Goal: Task Accomplishment & Management: Manage account settings

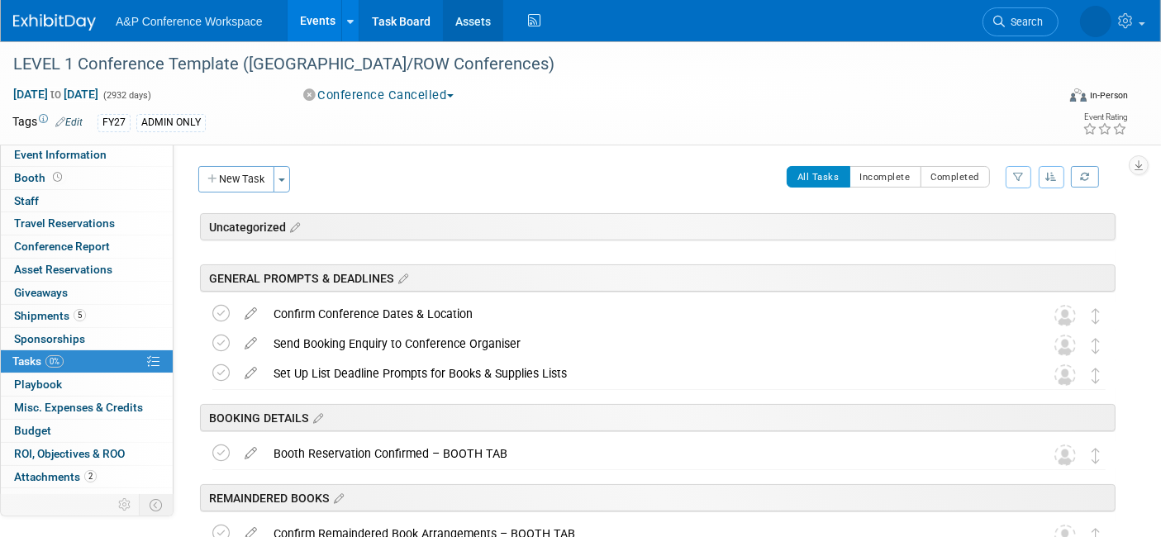
click at [460, 20] on link "Assets" at bounding box center [473, 20] width 60 height 41
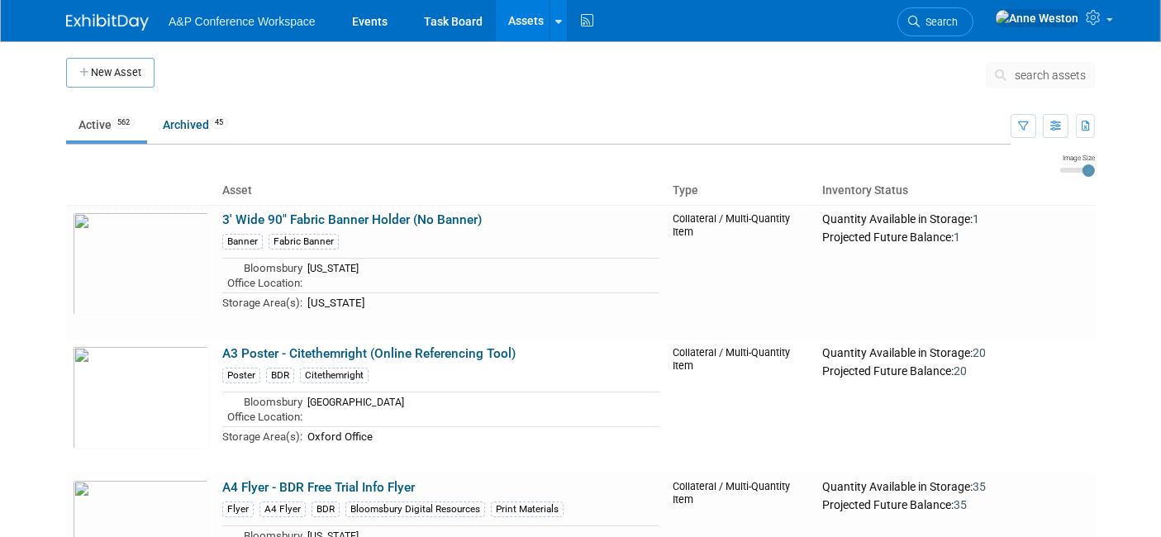
click at [1040, 73] on span "search assets" at bounding box center [1050, 75] width 71 height 13
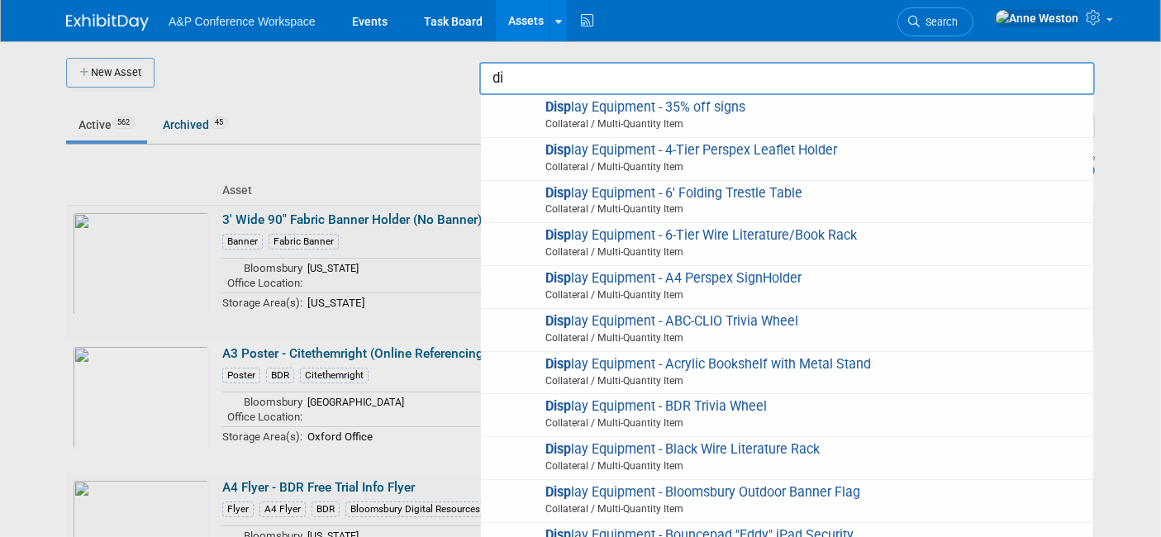
type input "d"
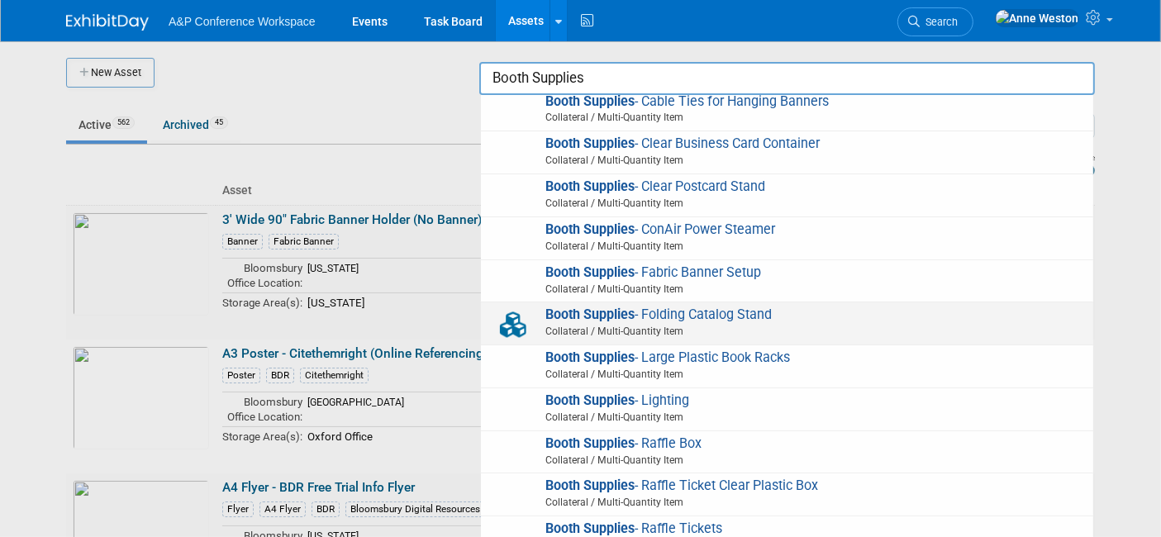
scroll to position [138, 0]
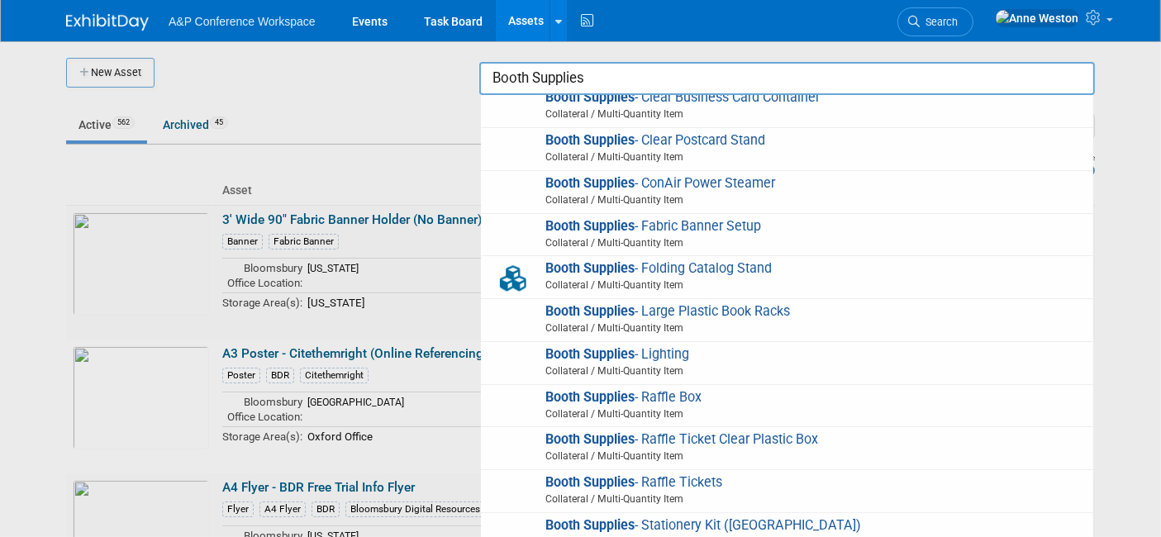
type input "Booth Supplies"
click at [581, 169] on div at bounding box center [581, 268] width 0 height 537
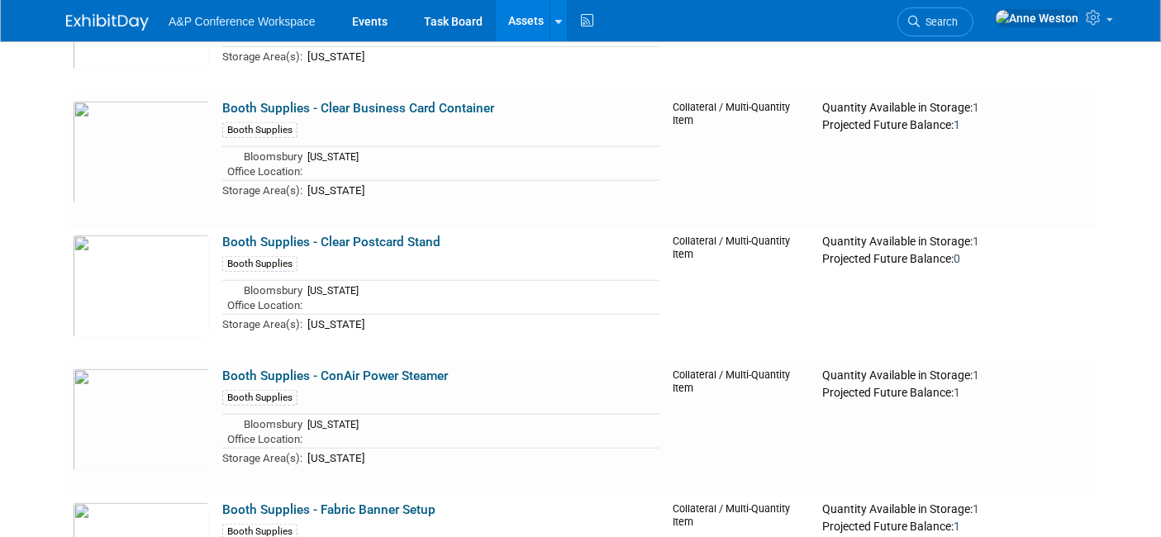
scroll to position [20384, 0]
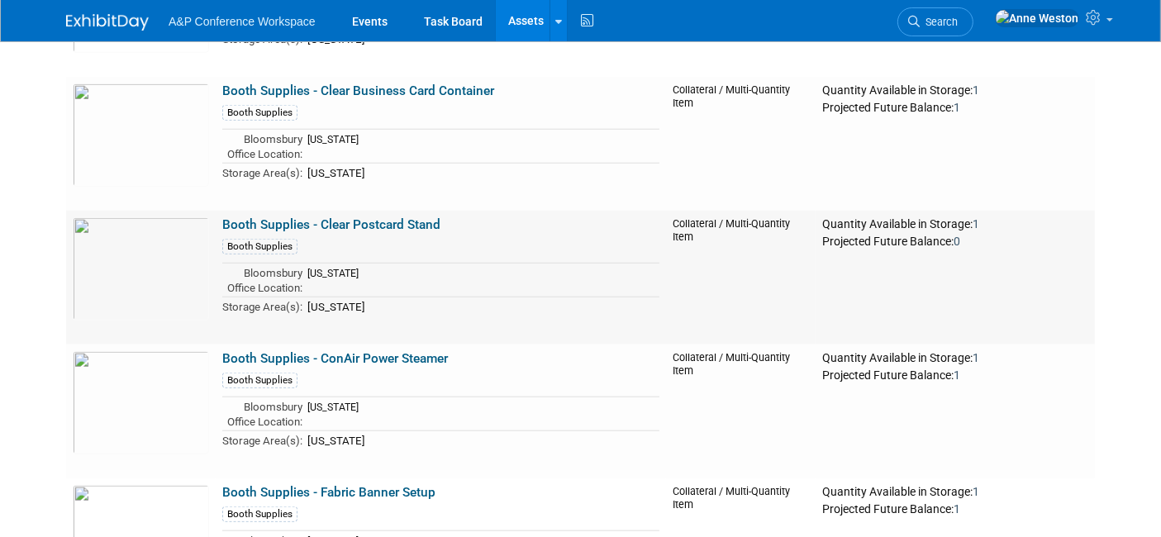
click at [299, 217] on link "Booth Supplies - Clear Postcard Stand" at bounding box center [331, 224] width 218 height 15
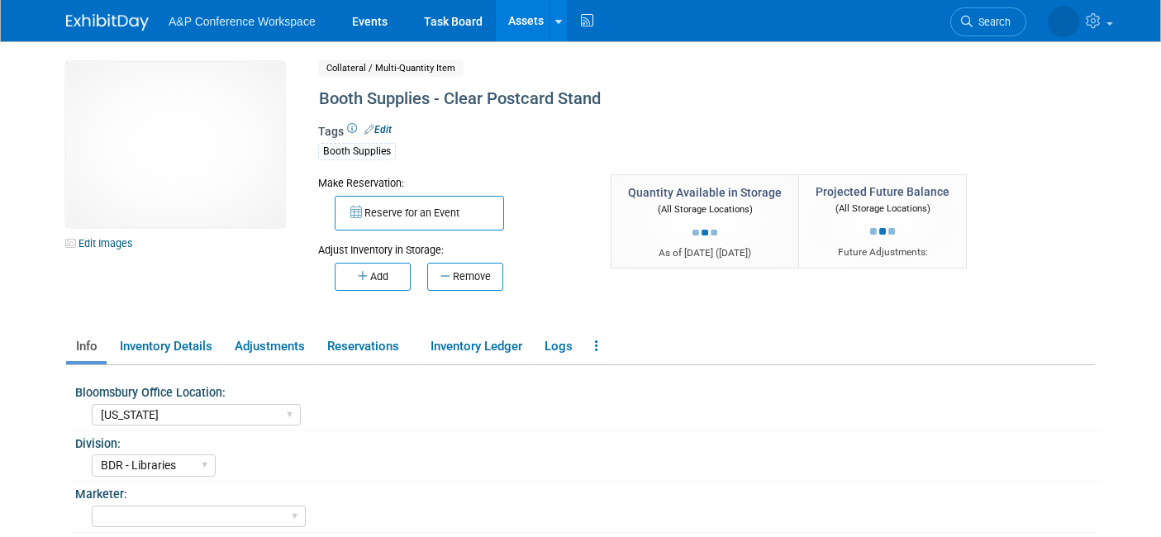
select select "New York"
select select "BDR - Libraries"
drag, startPoint x: 431, startPoint y: 98, endPoint x: 296, endPoint y: 107, distance: 135.8
click at [296, 107] on div "10031442-10727066-726f5062-fd63-453f-b1fb-1e4cc4fe50f6.jpg Edit Images Collater…" at bounding box center [581, 190] width 1054 height 257
click at [431, 131] on div "Tags Edit Booth Supplies" at bounding box center [657, 147] width 678 height 48
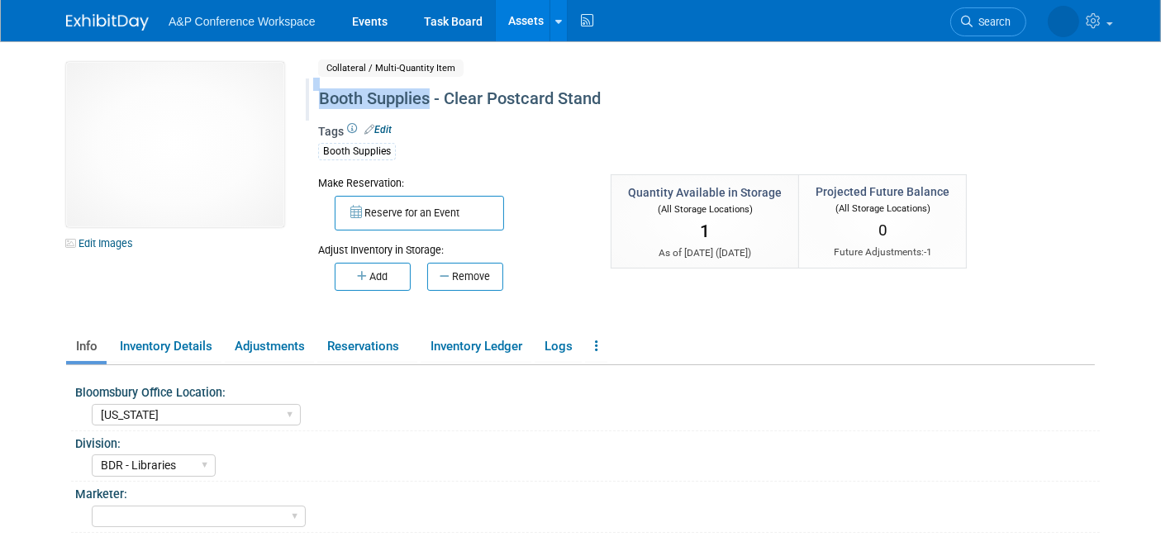
drag, startPoint x: 428, startPoint y: 101, endPoint x: 305, endPoint y: 105, distance: 123.2
click at [306, 105] on div "Booth Supplies - Clear Postcard Stand" at bounding box center [657, 100] width 702 height 42
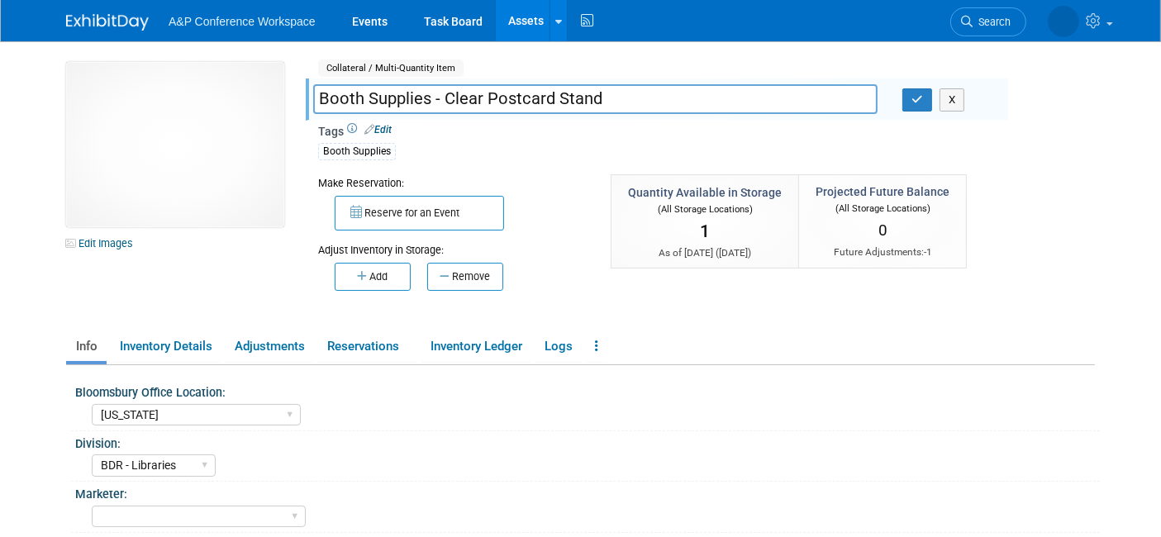
drag, startPoint x: 427, startPoint y: 95, endPoint x: 307, endPoint y: 105, distance: 120.2
click at [307, 105] on div "Booth Supplies - Clear Postcard Stand" at bounding box center [595, 100] width 589 height 25
type input "Display Equipment - Clear Postcard Stand"
click at [909, 98] on button "button" at bounding box center [917, 99] width 30 height 23
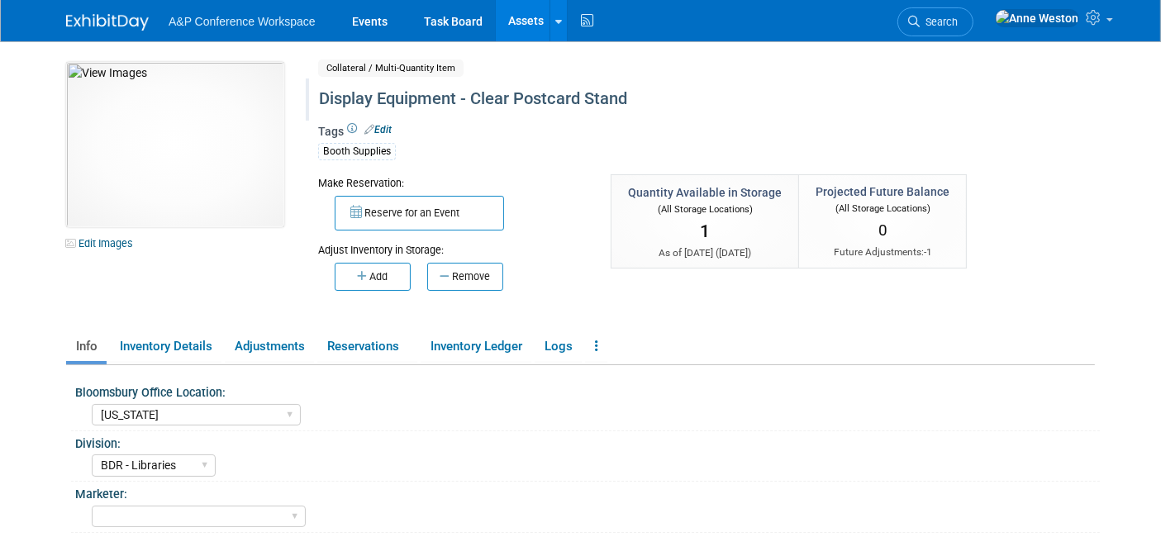
click at [99, 18] on img at bounding box center [107, 22] width 83 height 17
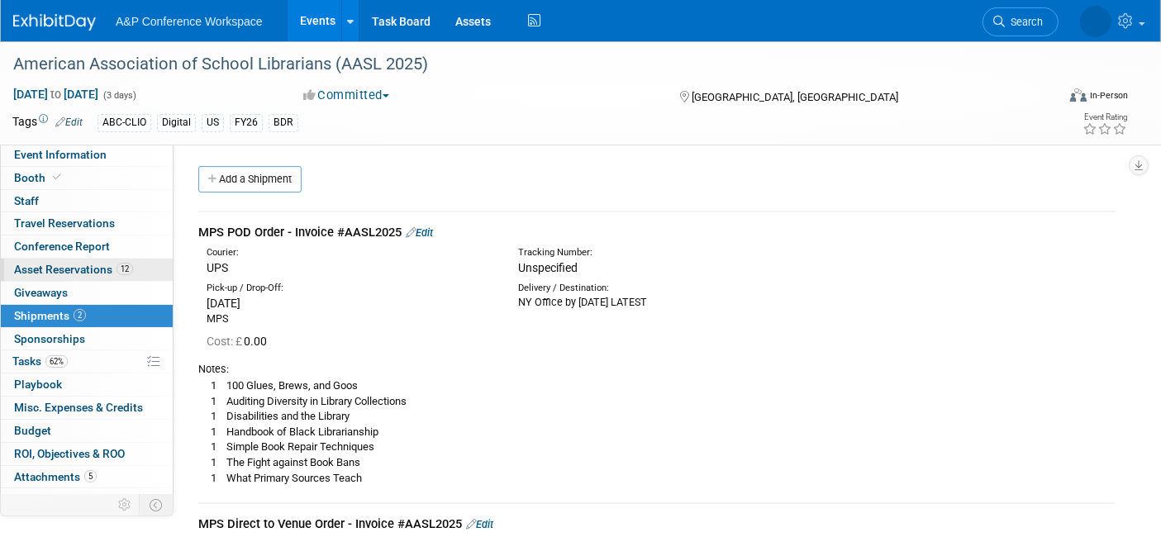
click at [70, 263] on span "Asset Reservations 12" at bounding box center [73, 269] width 119 height 13
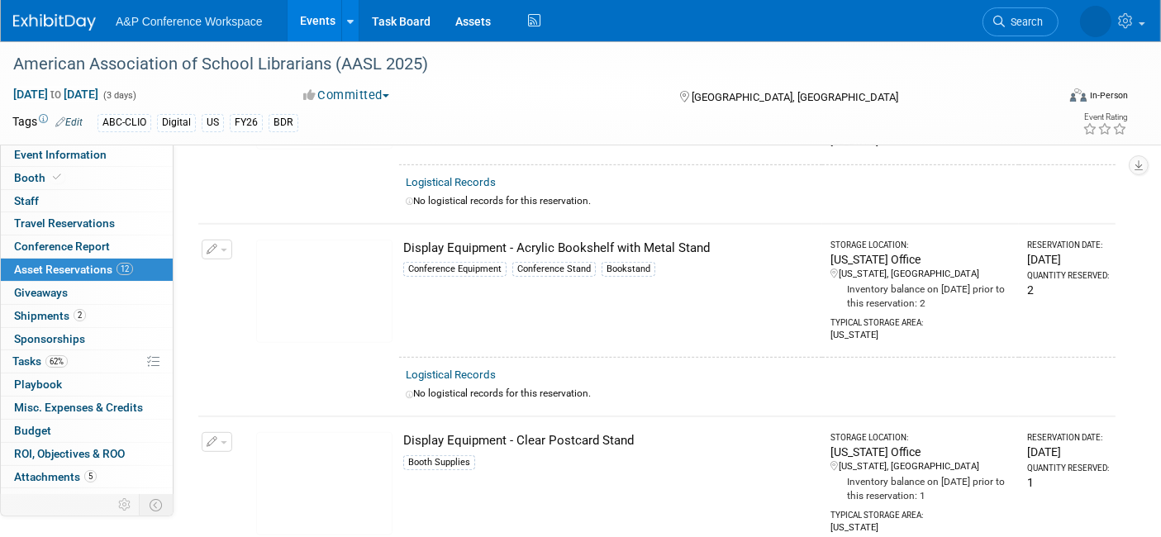
scroll to position [734, 0]
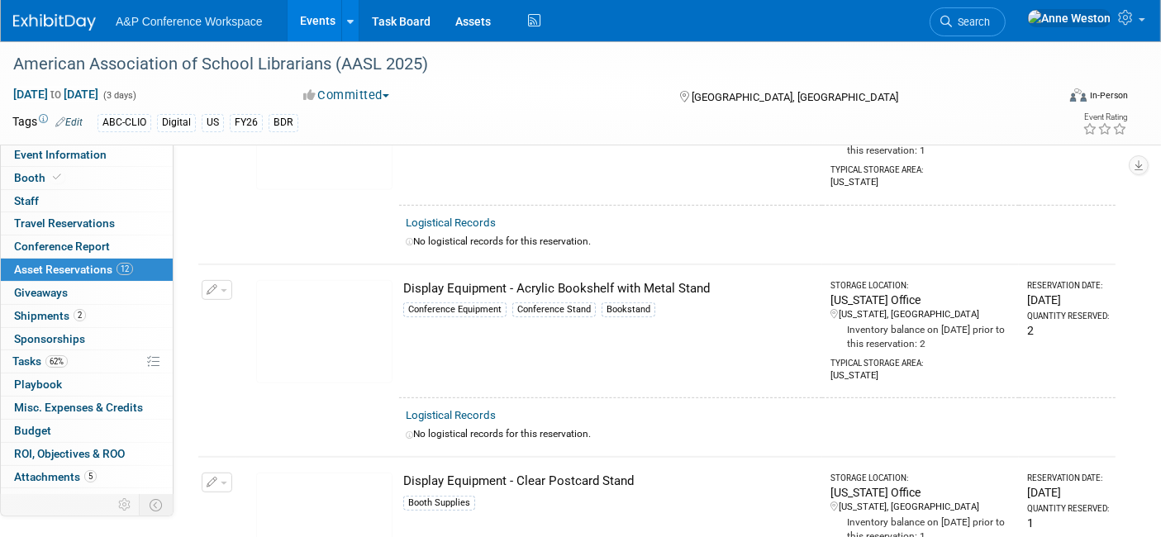
click at [221, 289] on span "button" at bounding box center [224, 290] width 7 height 3
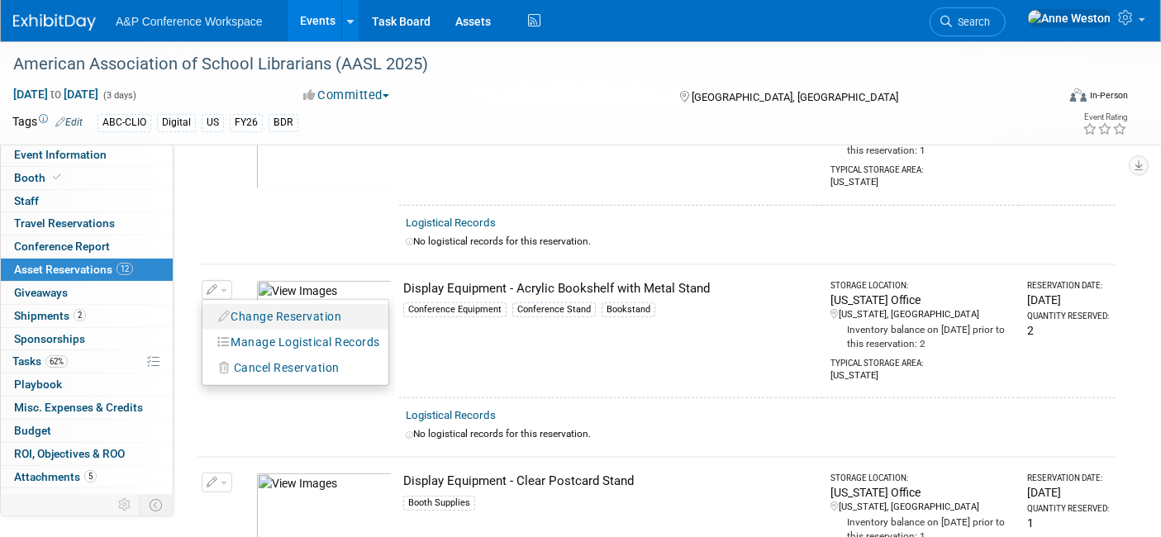
click at [282, 309] on button "Change Reservation" at bounding box center [281, 317] width 140 height 22
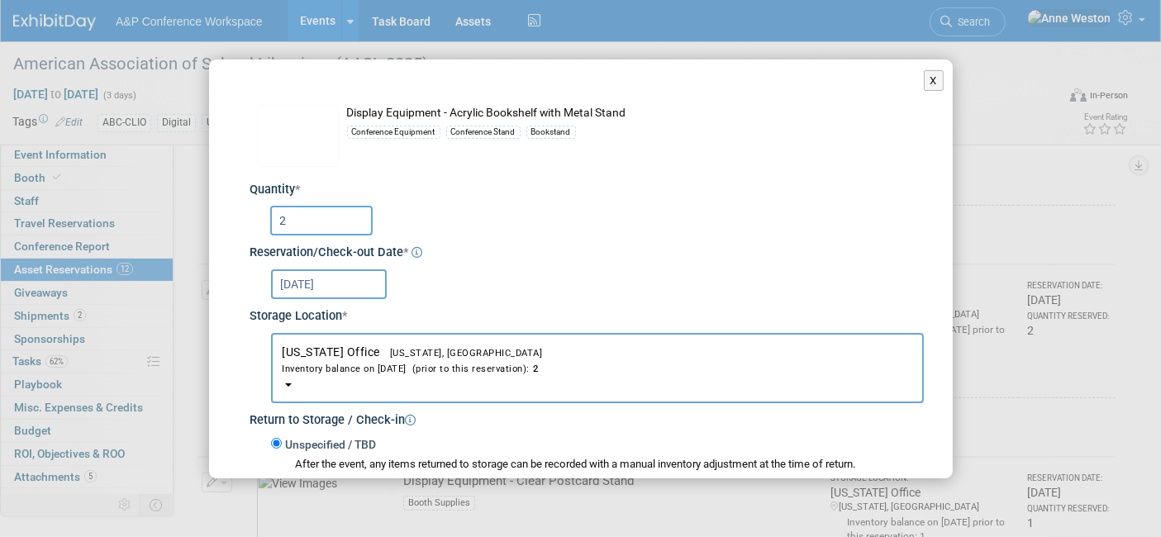
drag, startPoint x: 295, startPoint y: 229, endPoint x: 257, endPoint y: 237, distance: 38.9
click at [257, 237] on div "2" at bounding box center [590, 220] width 668 height 39
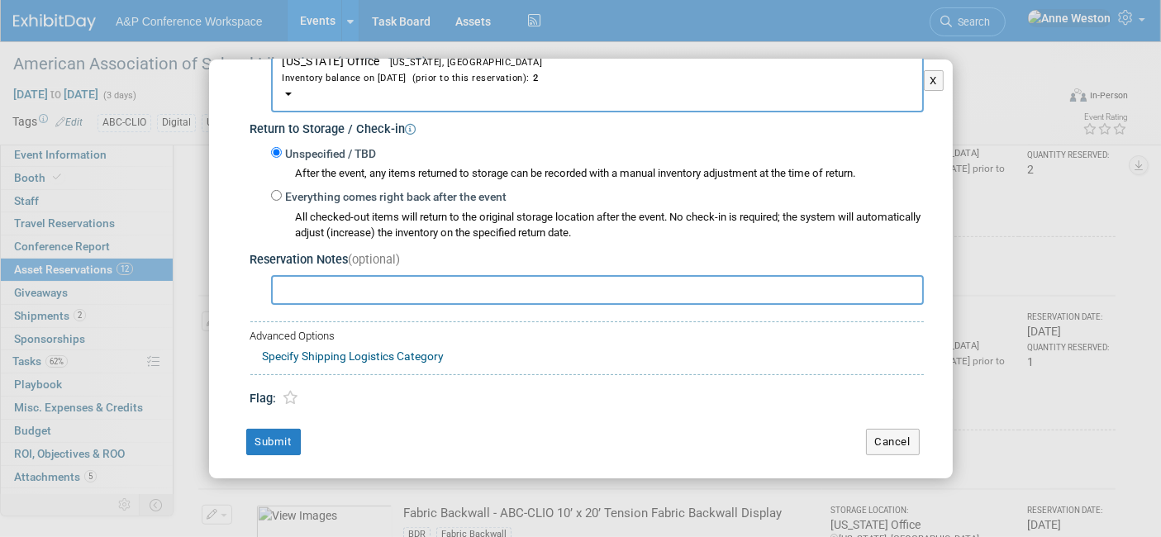
scroll to position [918, 0]
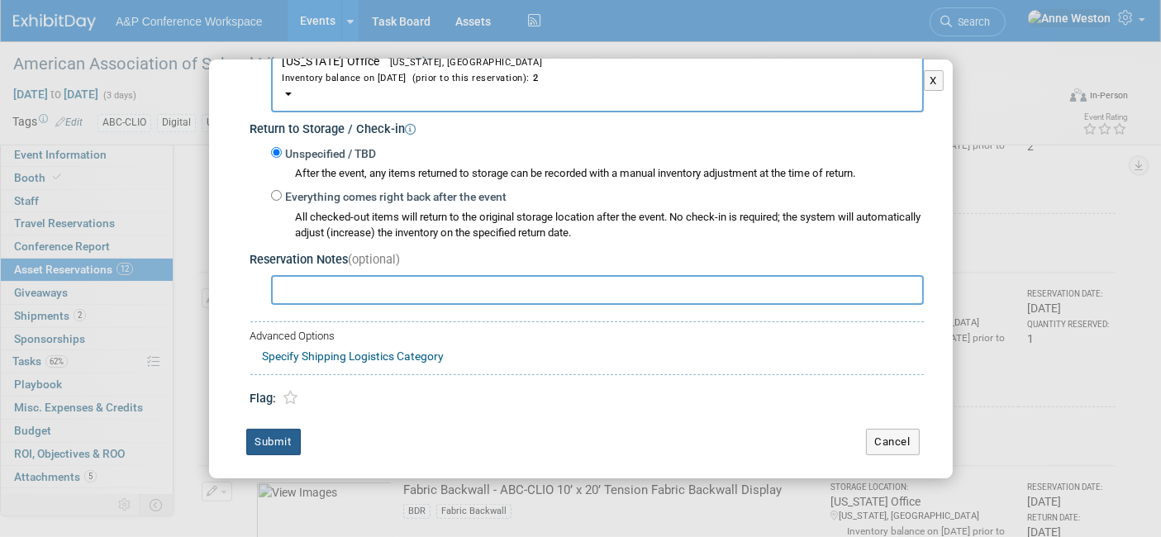
type input "1"
click at [266, 431] on button "Submit" at bounding box center [273, 442] width 55 height 26
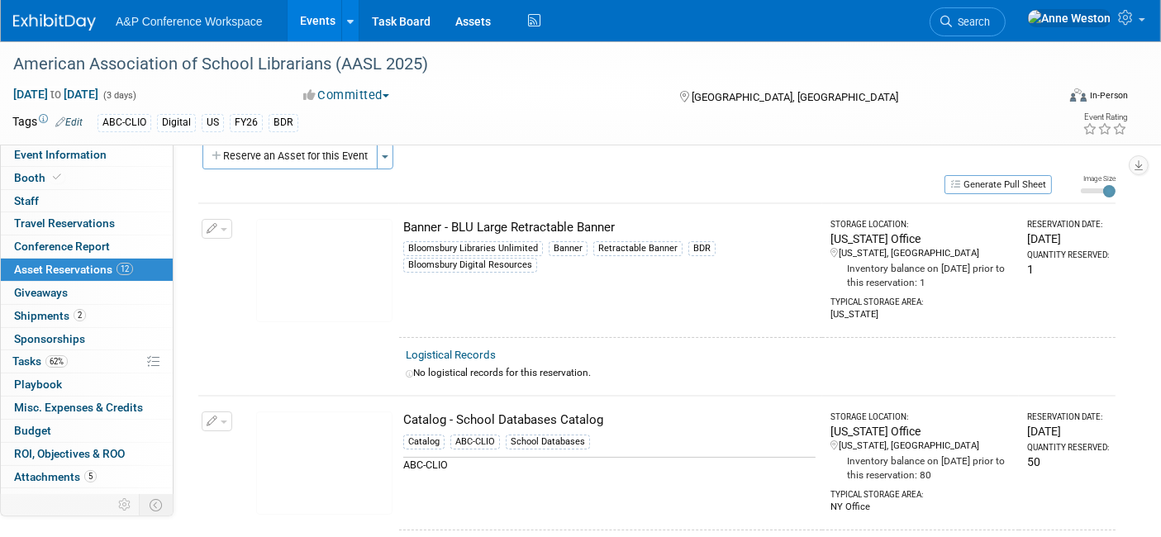
scroll to position [0, 0]
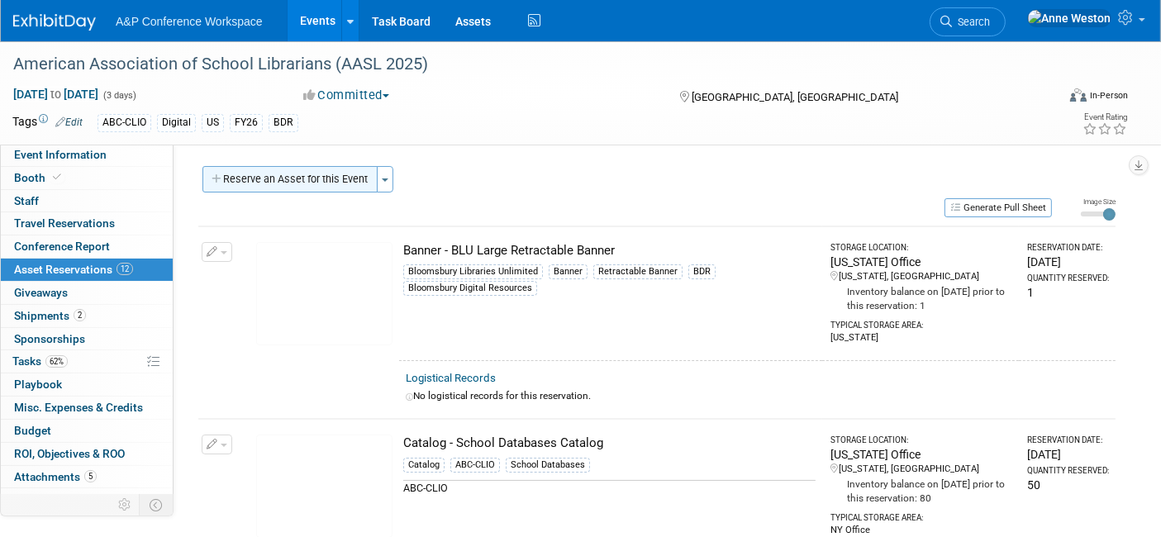
click at [303, 175] on button "Reserve an Asset for this Event" at bounding box center [289, 179] width 175 height 26
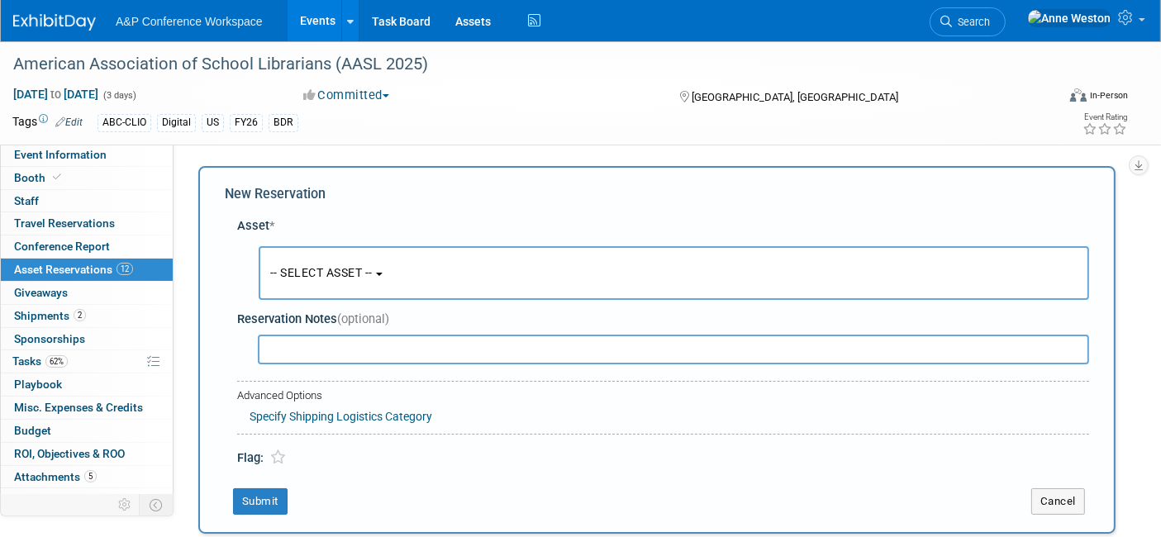
scroll to position [14, 0]
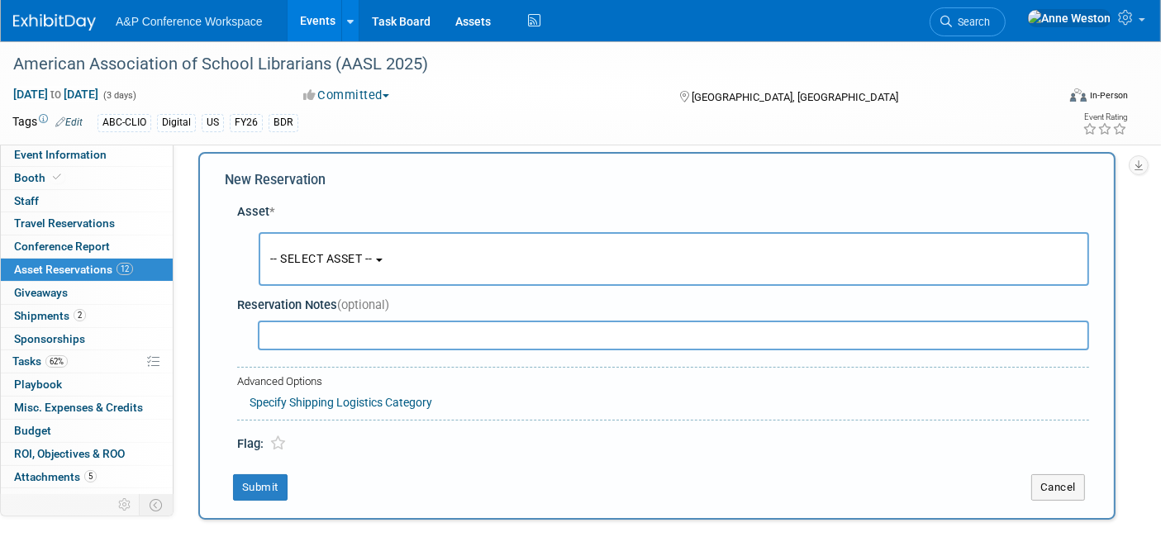
click at [325, 259] on span "-- SELECT ASSET --" at bounding box center [321, 258] width 102 height 13
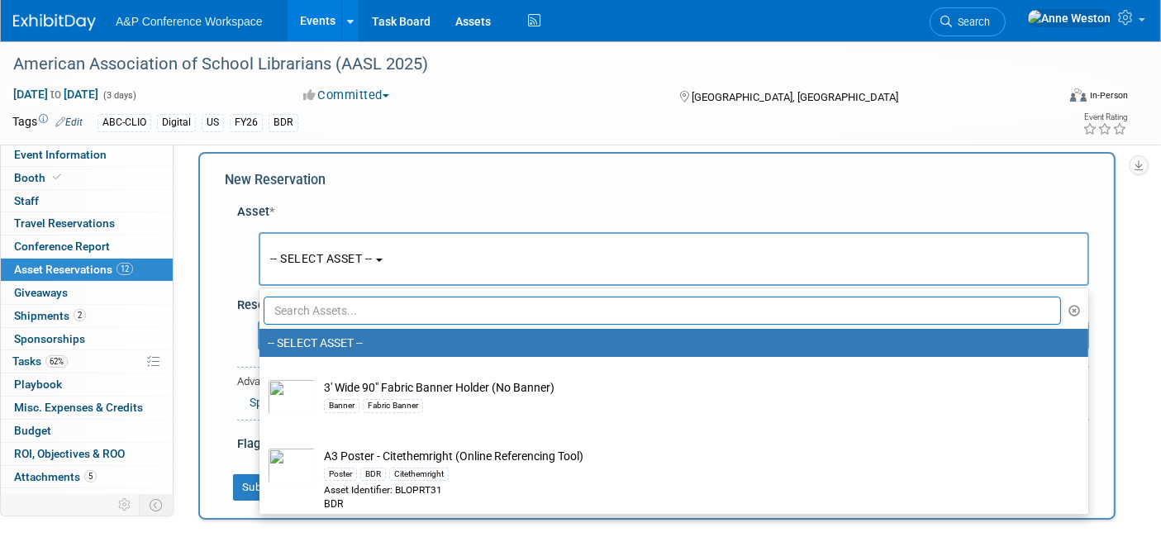
click at [321, 304] on input "text" at bounding box center [662, 311] width 797 height 28
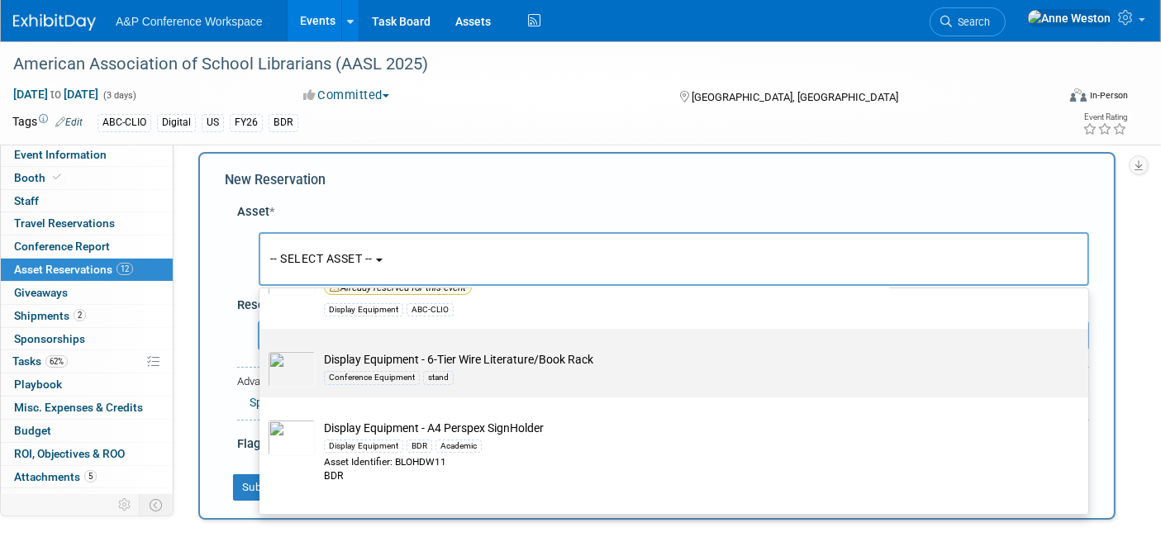
scroll to position [275, 0]
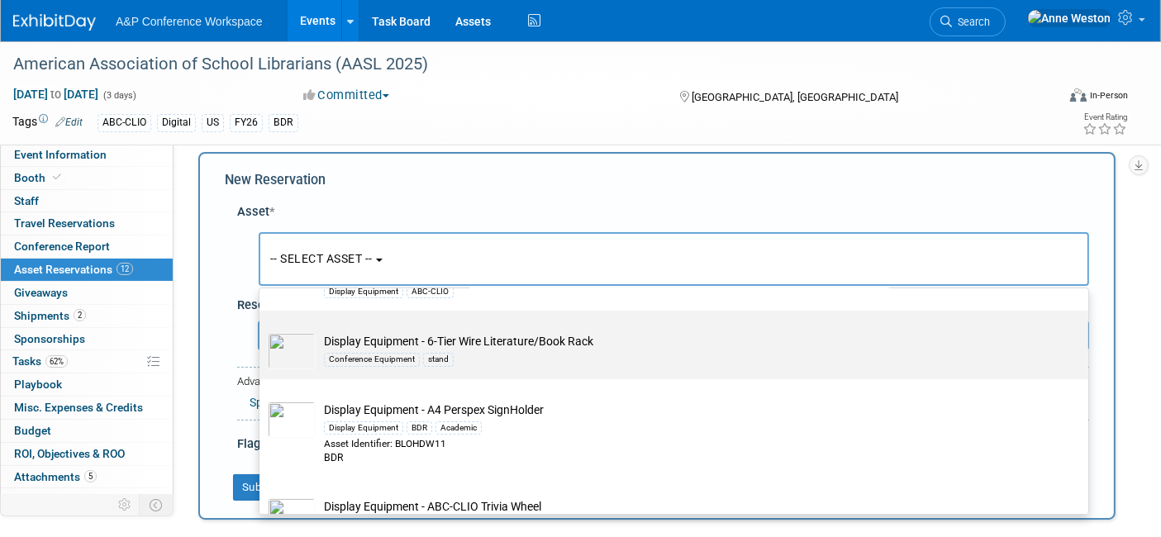
type input "display"
click at [397, 339] on td "Display Equipment - 6-Tier Wire Literature/Book Rack Conference Equipment stand" at bounding box center [686, 351] width 740 height 36
click at [262, 331] on input "Display Equipment - 6-Tier Wire Literature/Book Rack Conference Equipment stand" at bounding box center [256, 325] width 11 height 11
select select "10727749"
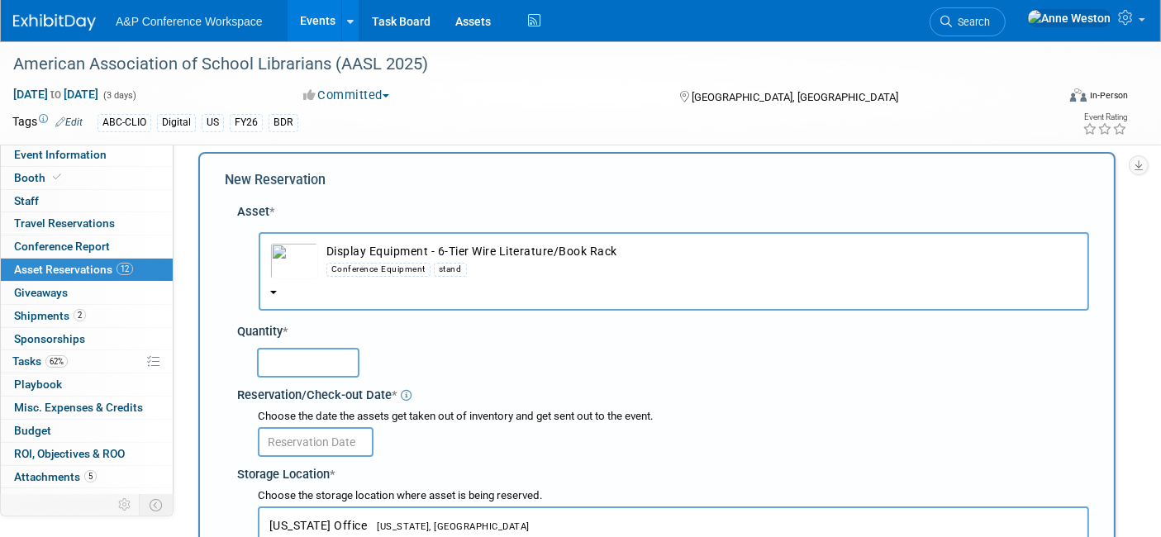
click at [326, 367] on input "text" at bounding box center [308, 363] width 102 height 30
type input "1"
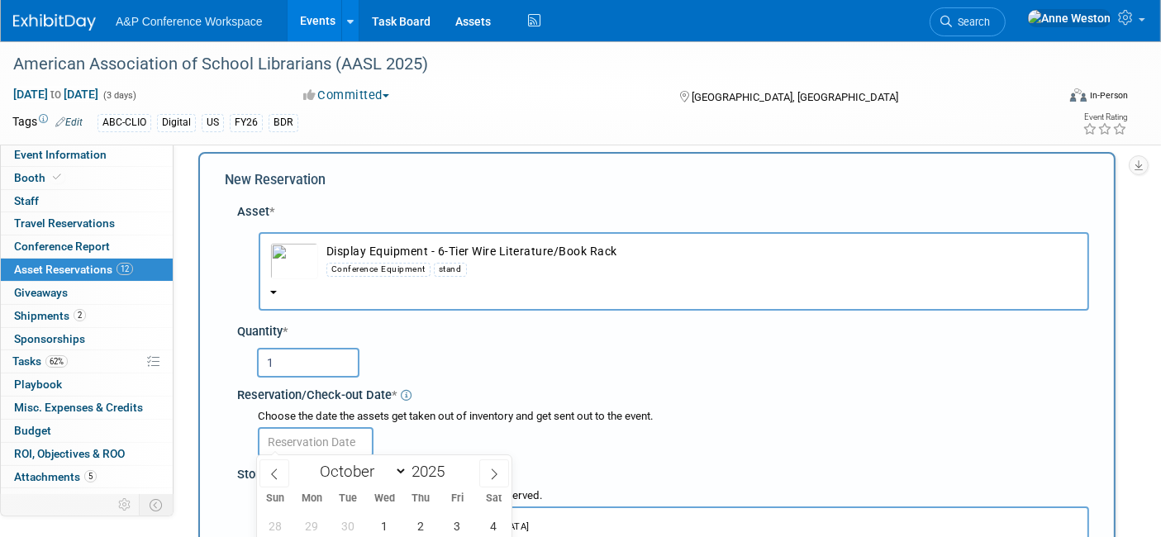
click at [312, 439] on input "text" at bounding box center [316, 442] width 116 height 30
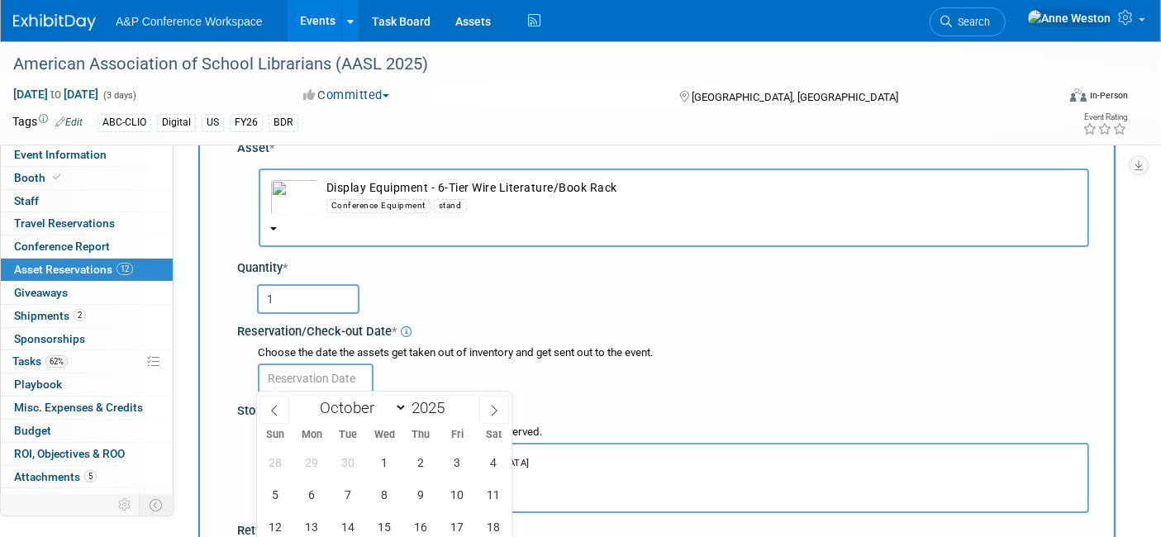
scroll to position [106, 0]
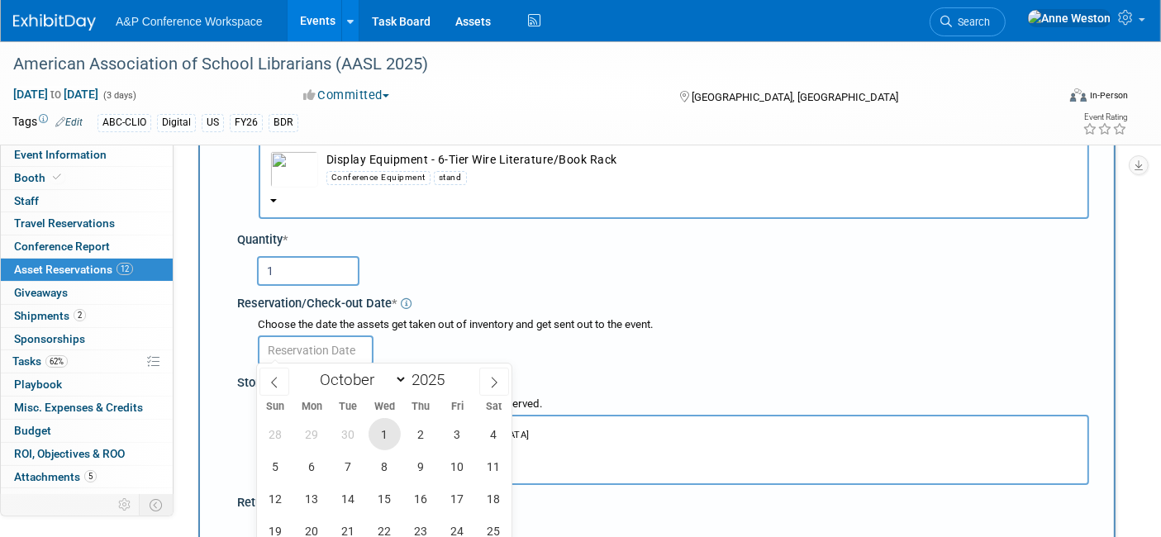
click at [383, 428] on span "1" at bounding box center [385, 434] width 32 height 32
type input "Oct 1, 2025"
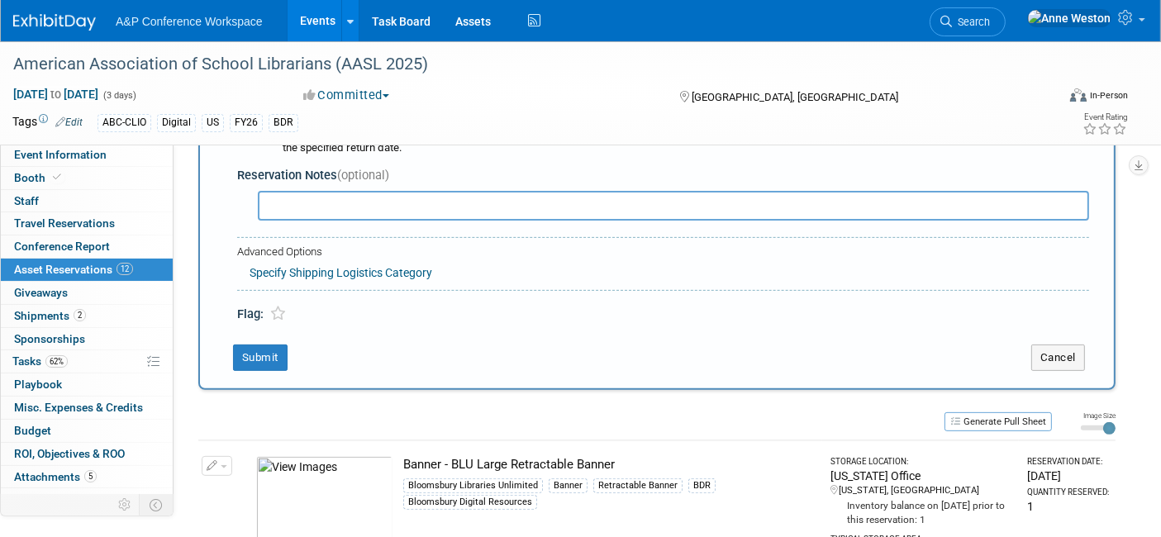
scroll to position [565, 0]
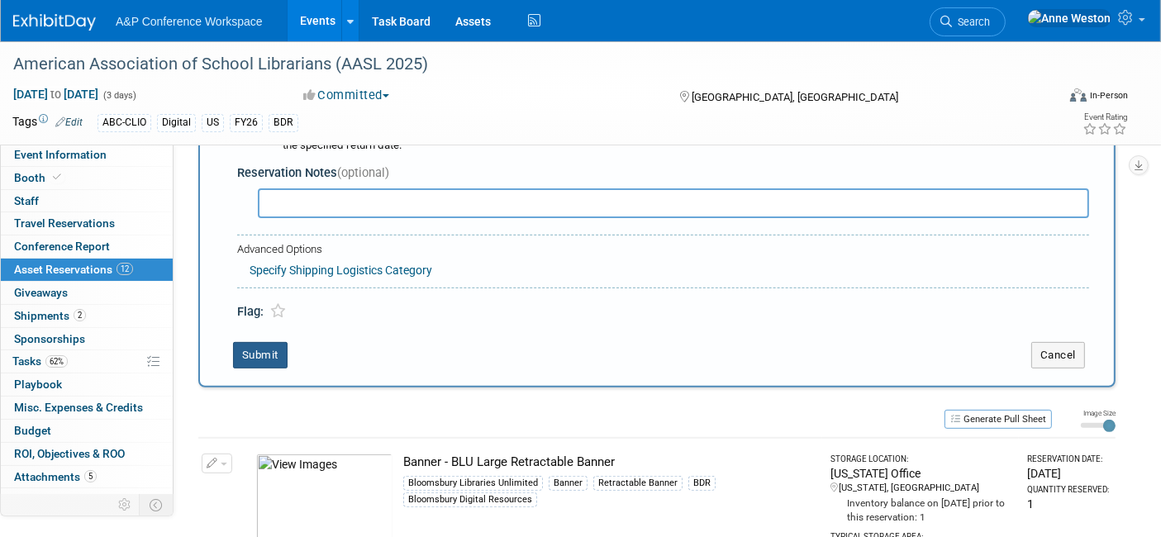
click at [266, 350] on button "Submit" at bounding box center [260, 355] width 55 height 26
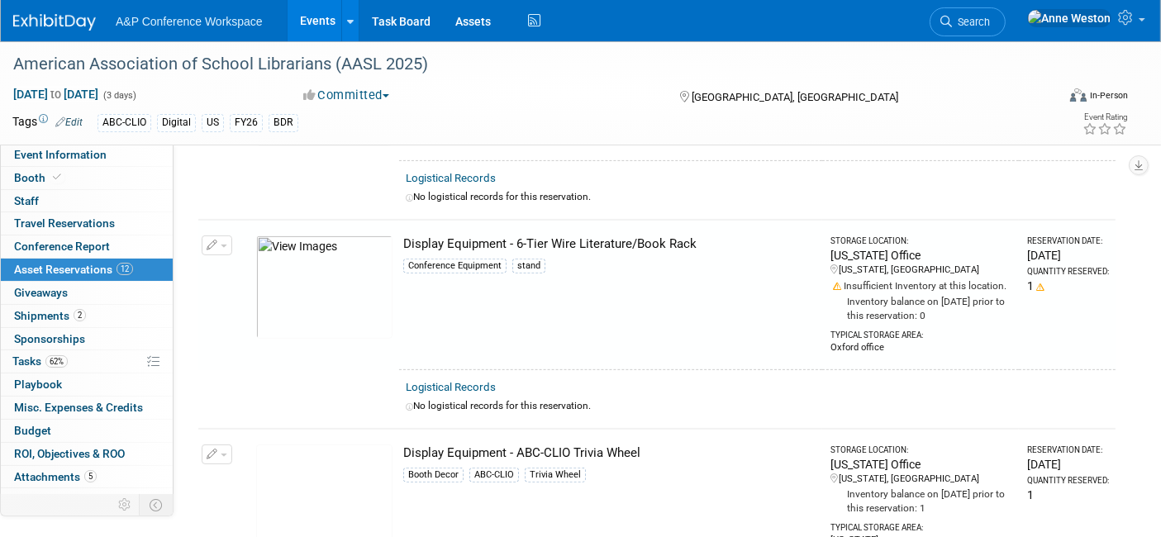
scroll to position [593, 0]
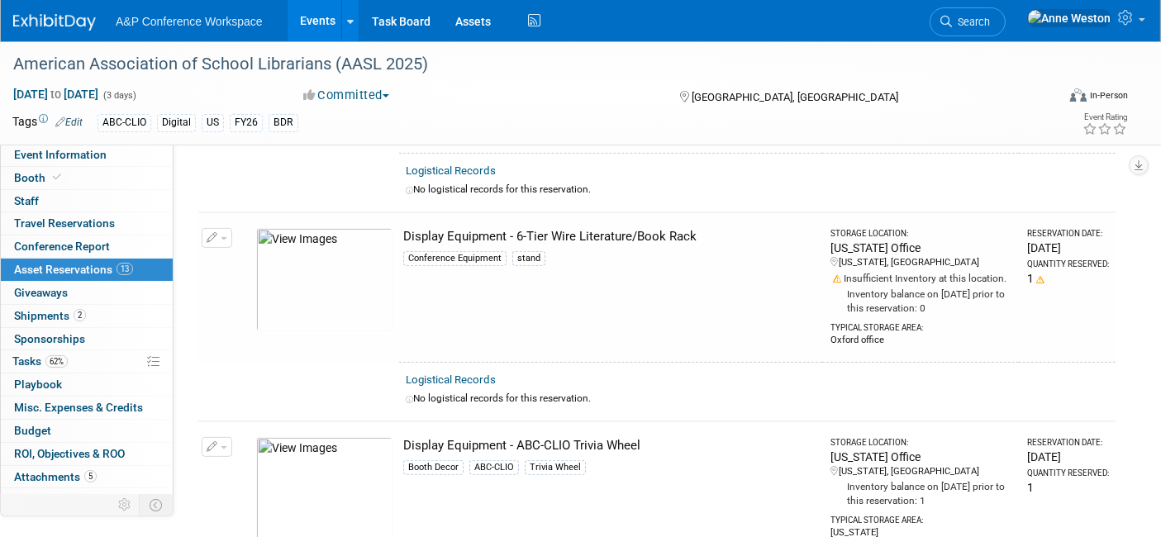
click at [216, 374] on td at bounding box center [217, 392] width 38 height 59
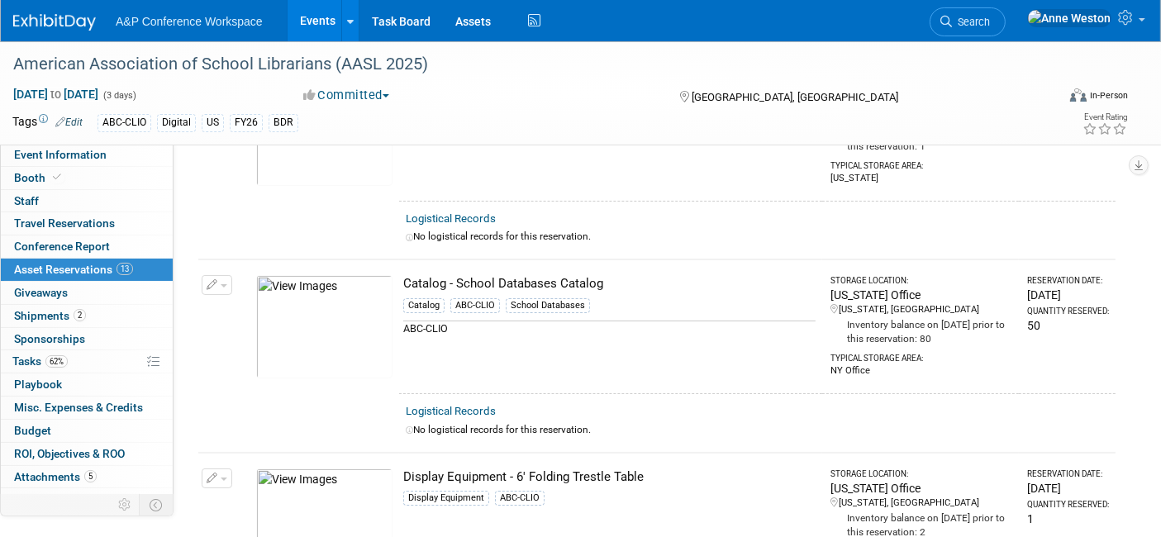
scroll to position [0, 0]
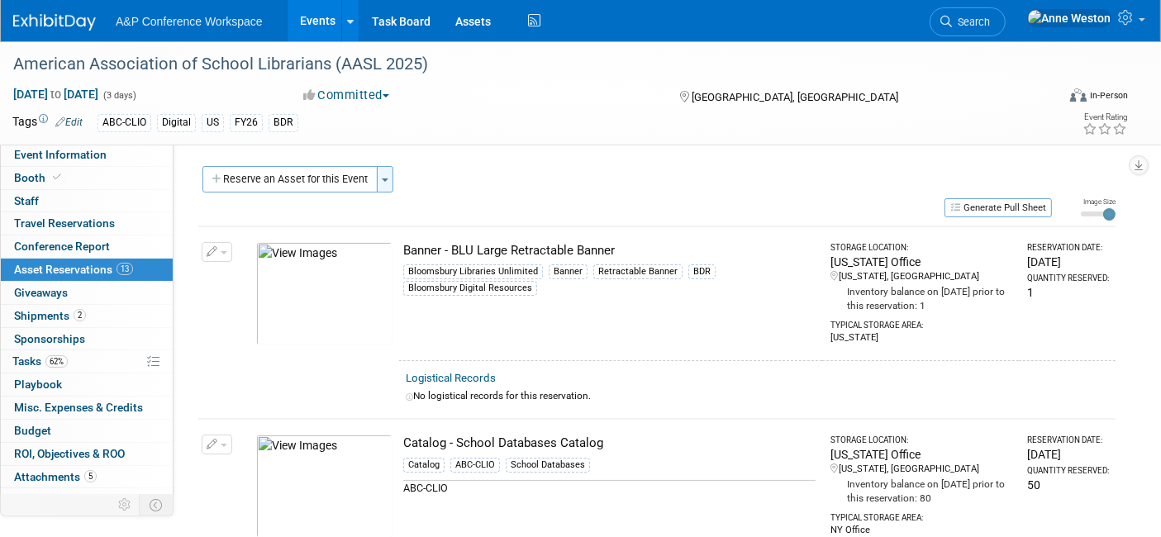
click at [388, 179] on span "button" at bounding box center [385, 180] width 7 height 3
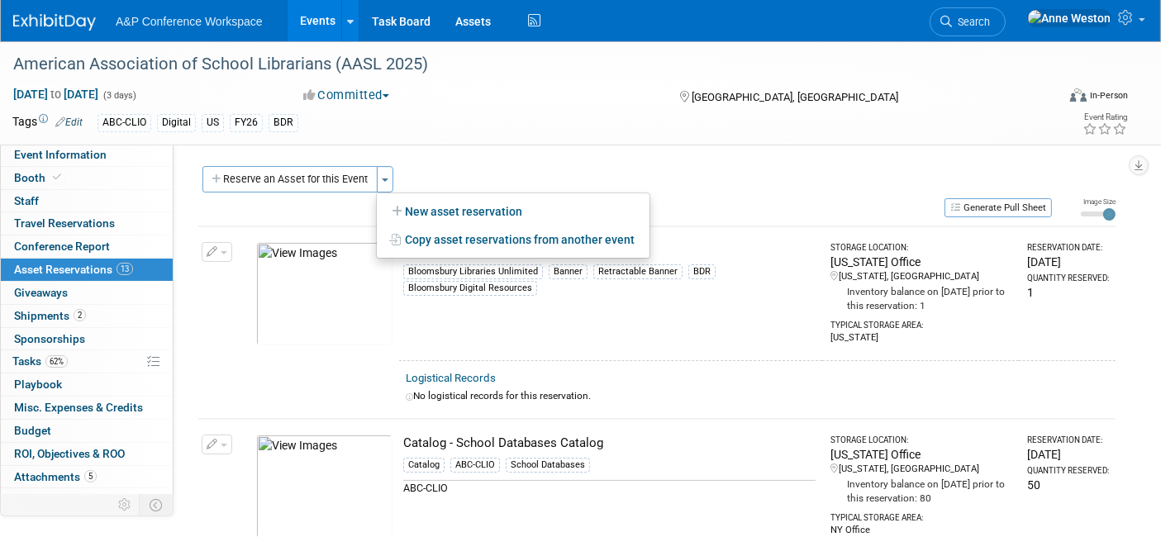
click at [476, 152] on div "CONFERENCE DETAILS Event Venue Address: St Louis, MI Exhibitor Prospectus: Edit…" at bounding box center [651, 326] width 954 height 364
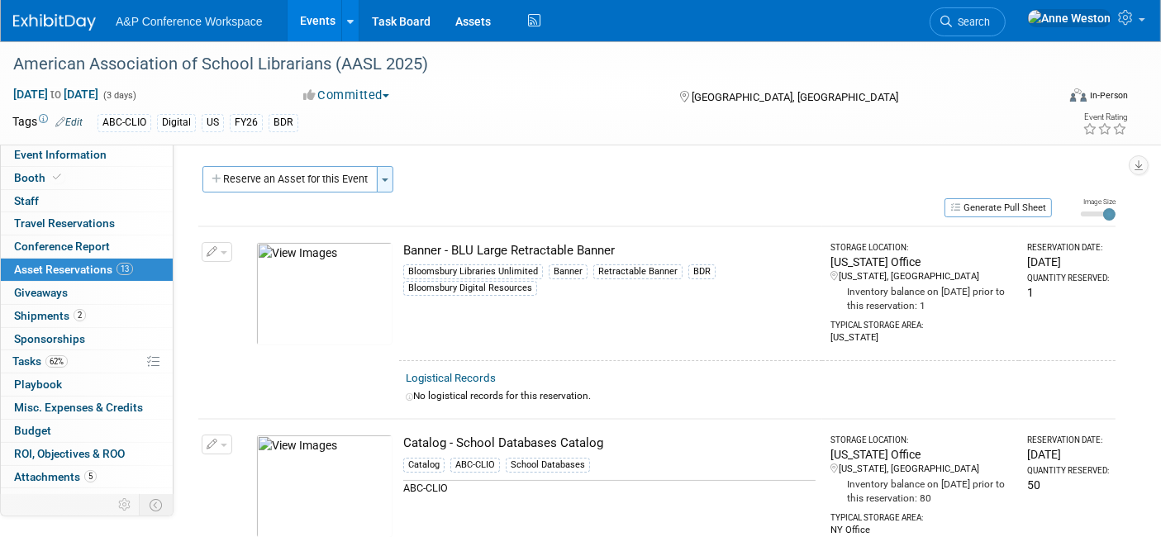
click at [390, 178] on button "Toggle Dropdown" at bounding box center [385, 179] width 17 height 26
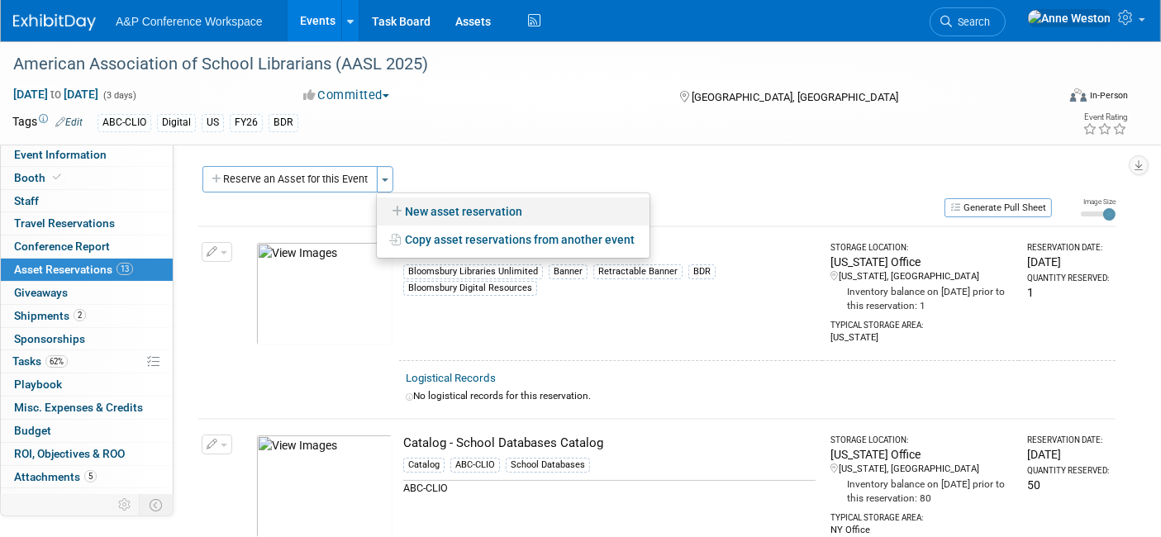
click at [445, 210] on link "New asset reservation" at bounding box center [513, 212] width 273 height 28
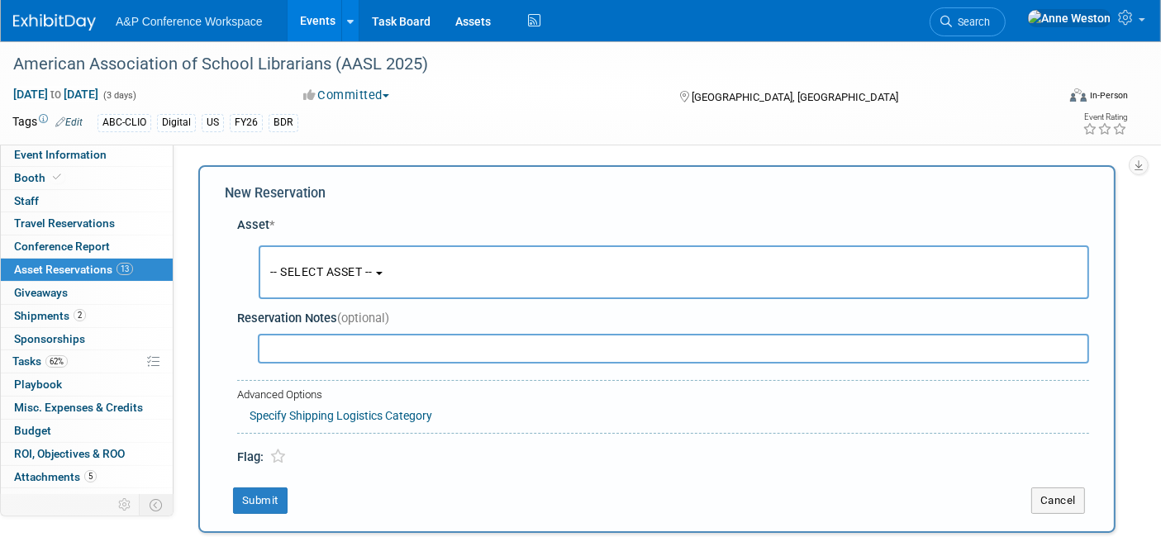
scroll to position [14, 0]
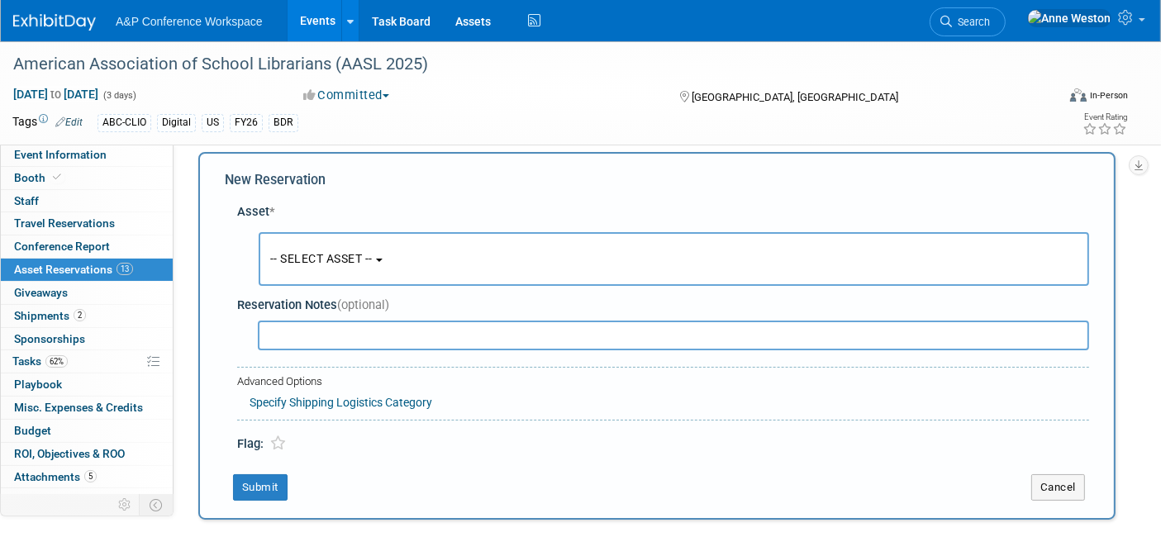
click at [346, 255] on span "-- SELECT ASSET --" at bounding box center [321, 258] width 102 height 13
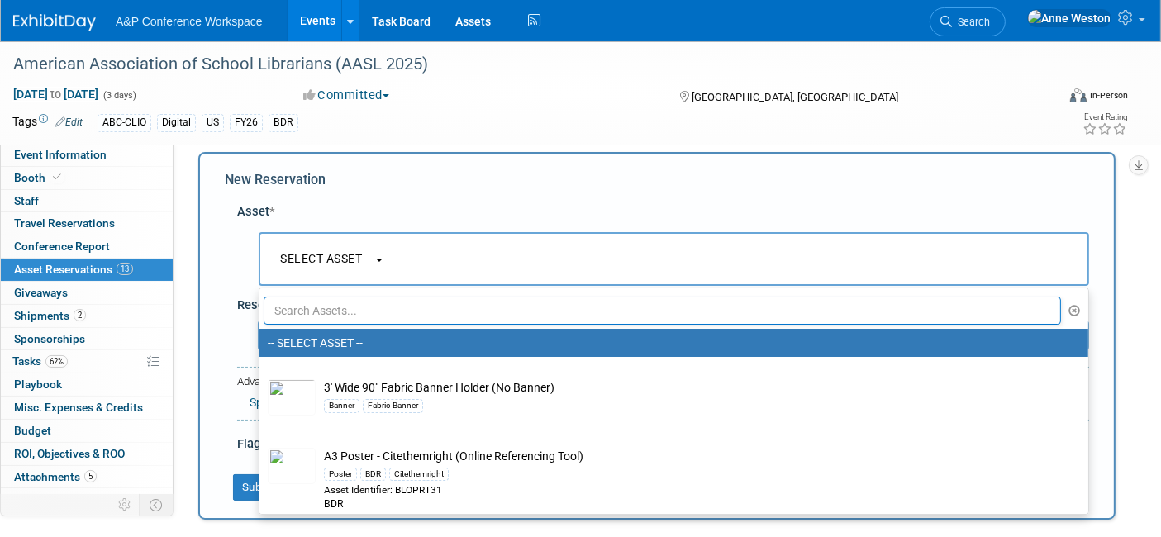
click at [325, 309] on input "text" at bounding box center [662, 311] width 797 height 28
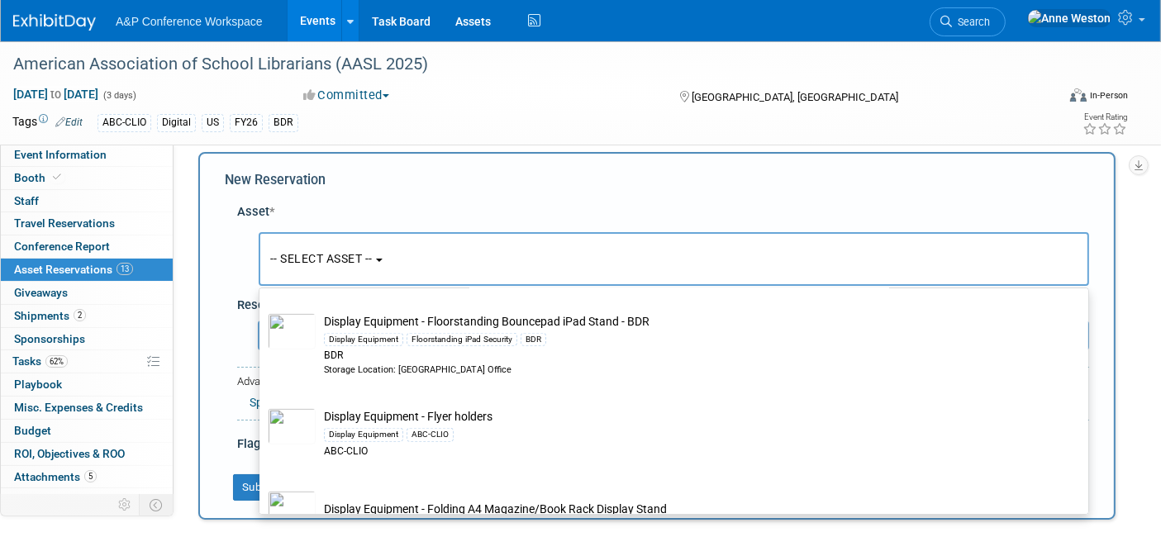
scroll to position [1469, 0]
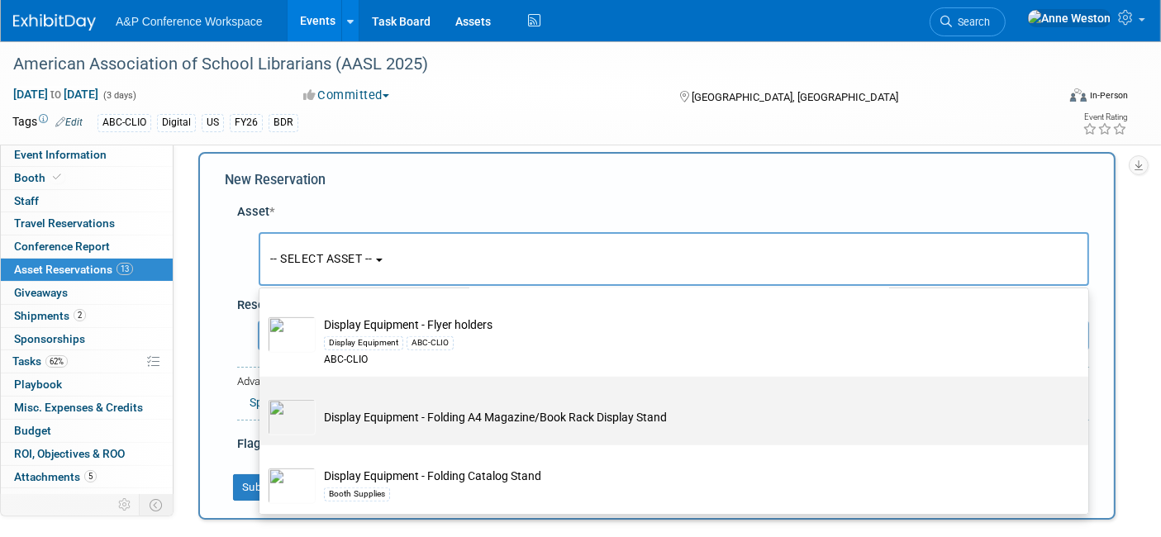
type input "Display equipment"
click at [368, 407] on td "Display Equipment - Folding A4 Magazine/Book Rack Display Stand" at bounding box center [686, 417] width 740 height 36
click at [262, 397] on input "Display Equipment - Folding A4 Magazine/Book Rack Display Stand" at bounding box center [256, 391] width 11 height 11
select select "10727981"
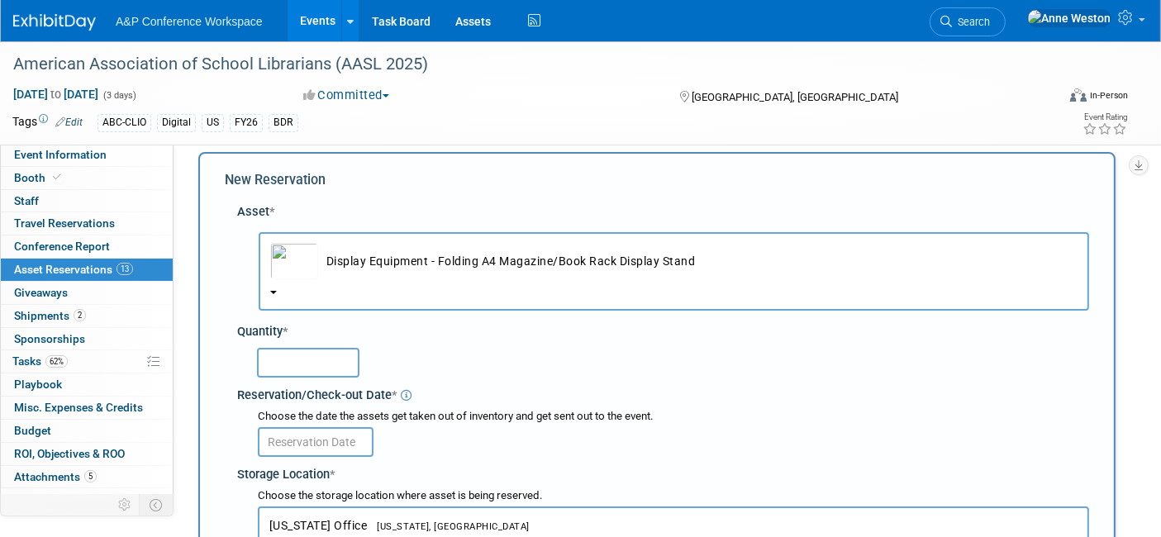
click at [299, 355] on input "text" at bounding box center [308, 363] width 102 height 30
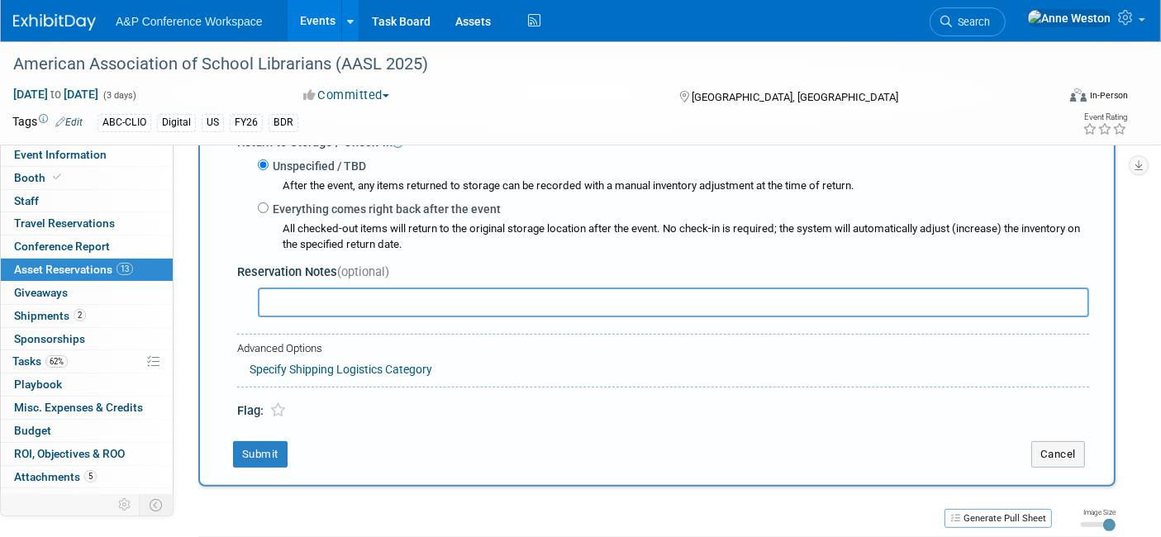
scroll to position [474, 0]
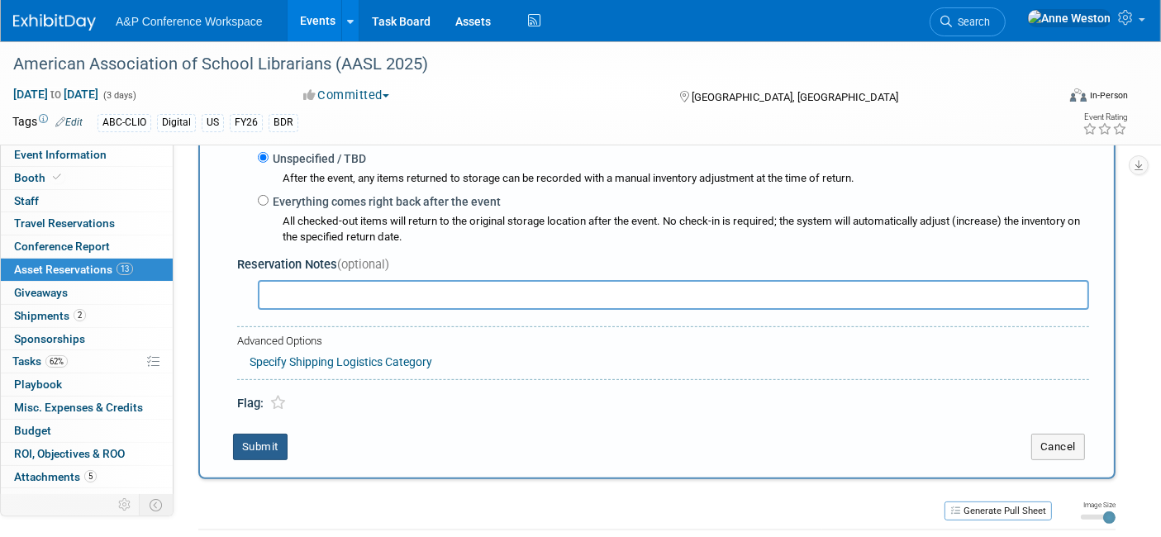
type input "1"
click at [267, 443] on button "Submit" at bounding box center [260, 447] width 55 height 26
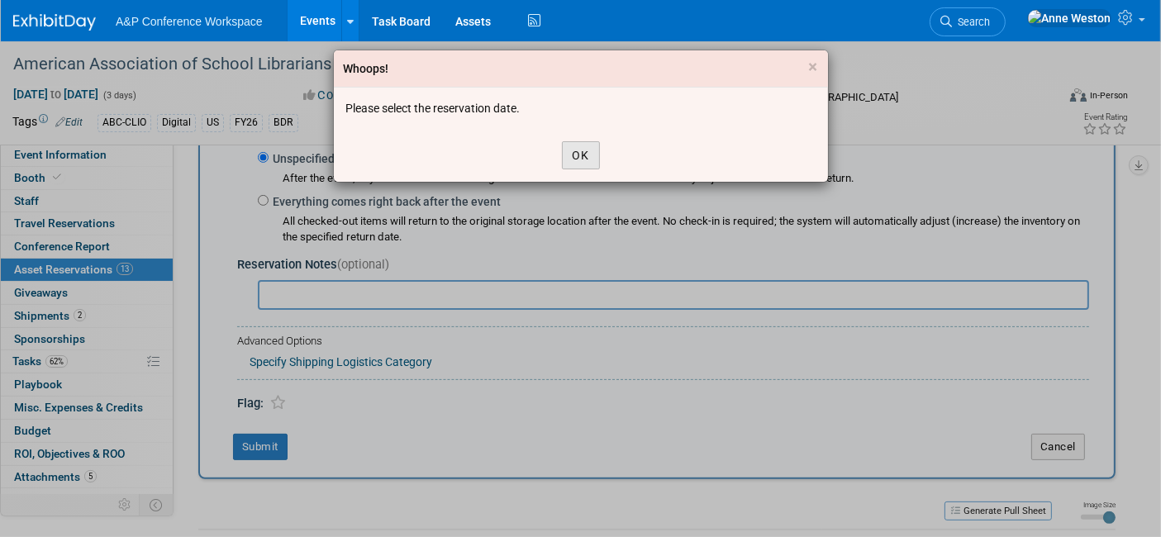
click at [571, 164] on button "OK" at bounding box center [581, 155] width 38 height 28
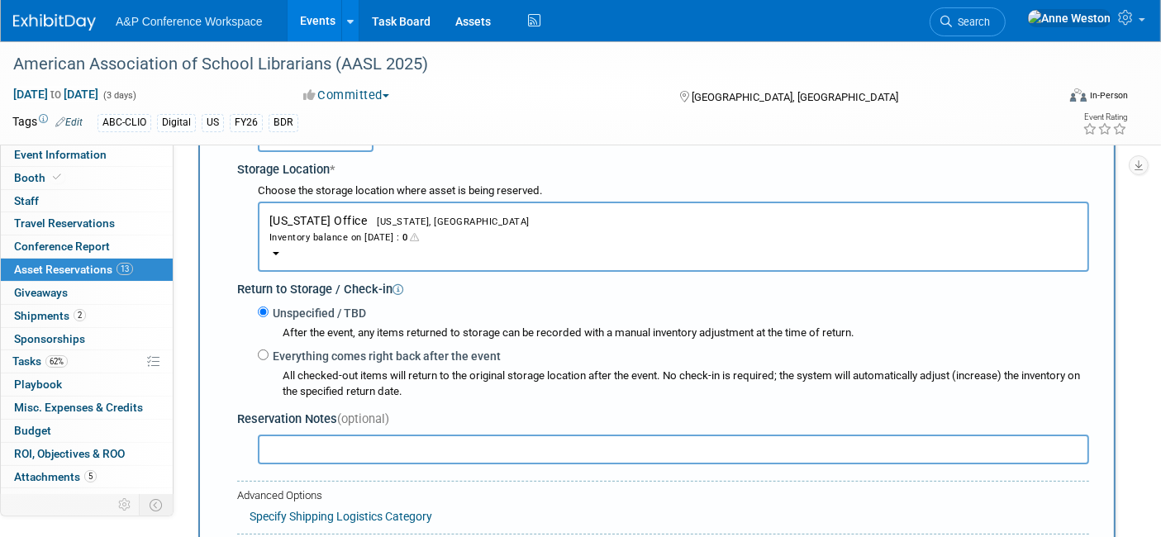
scroll to position [198, 0]
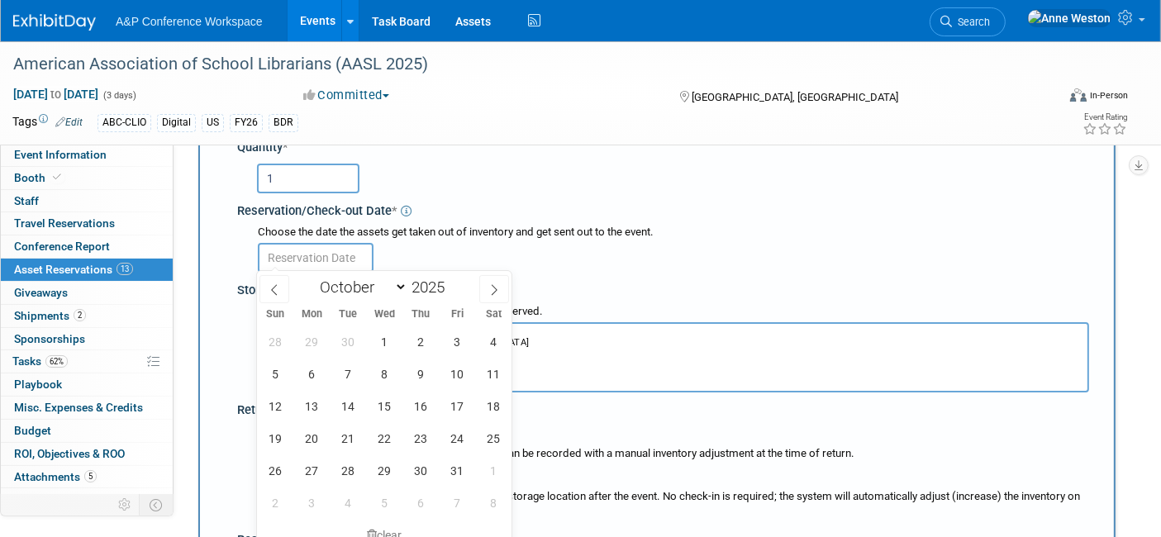
click at [289, 251] on input "text" at bounding box center [316, 258] width 116 height 30
click at [384, 337] on span "1" at bounding box center [385, 342] width 32 height 32
type input "Oct 1, 2025"
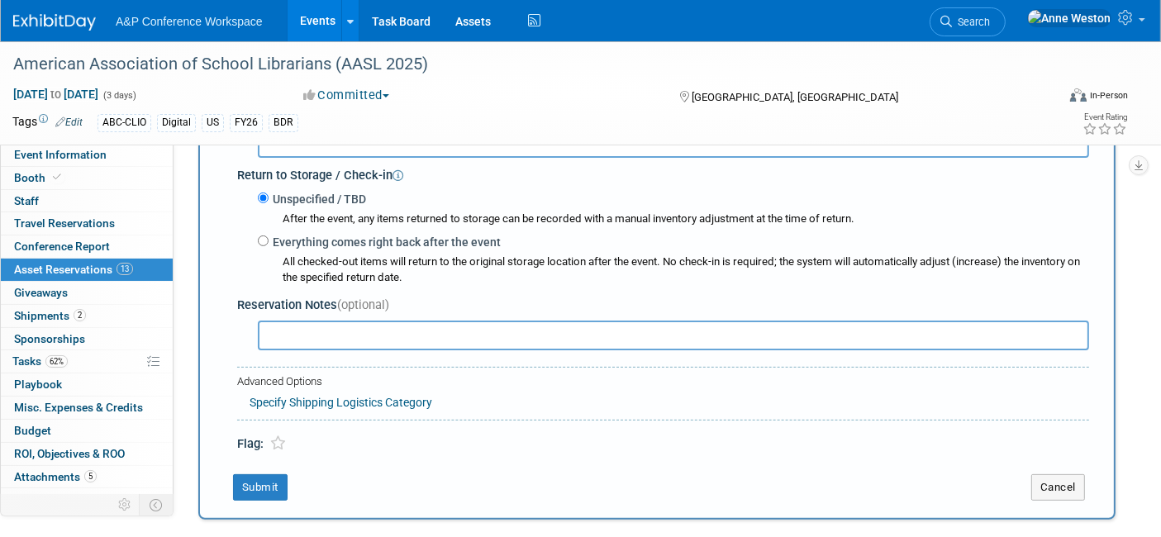
scroll to position [474, 0]
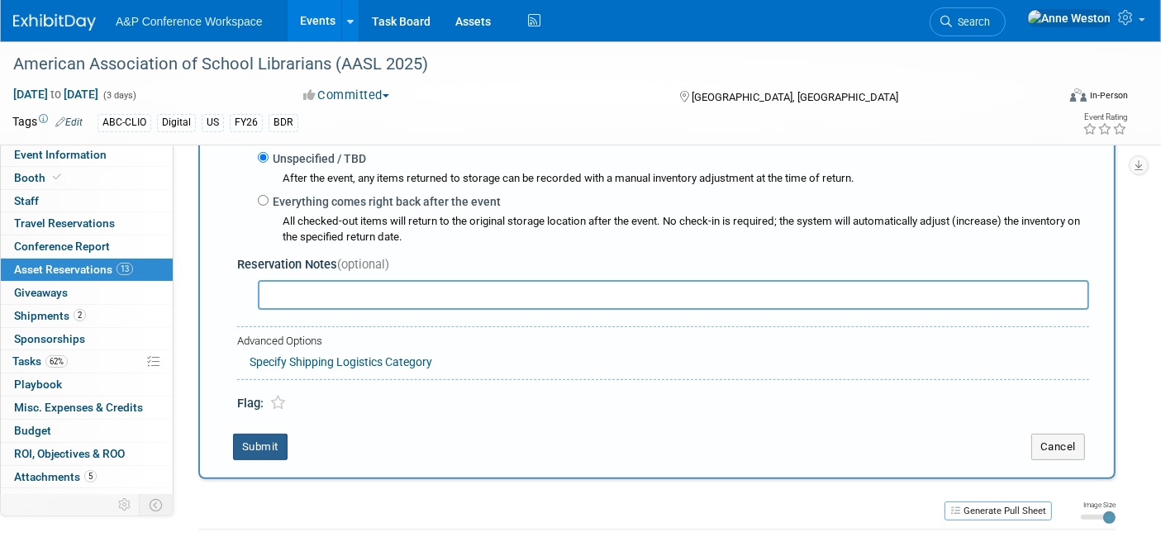
click at [259, 437] on button "Submit" at bounding box center [260, 447] width 55 height 26
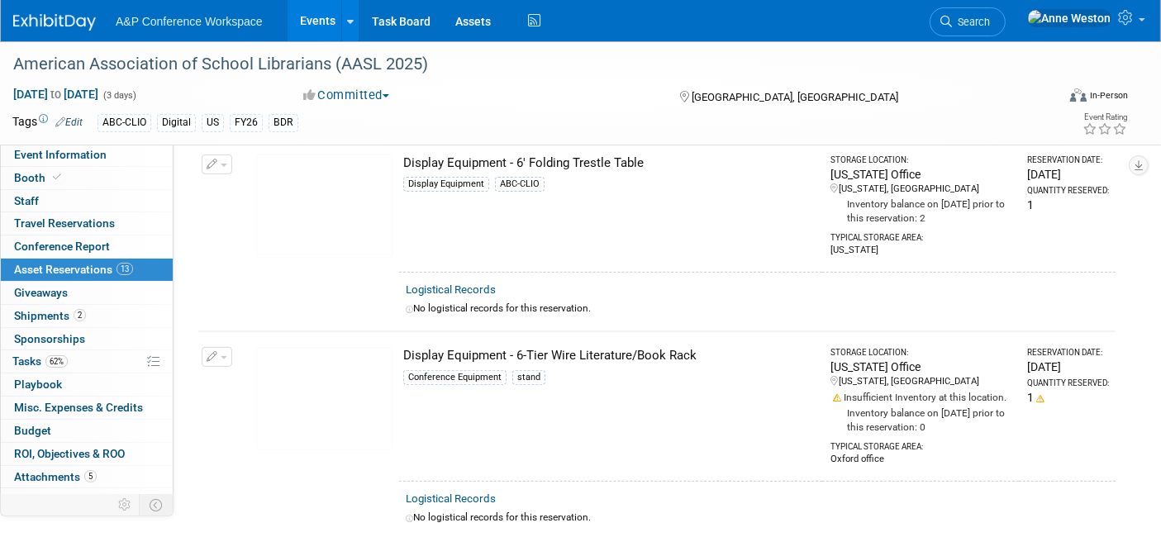
scroll to position [1374, 0]
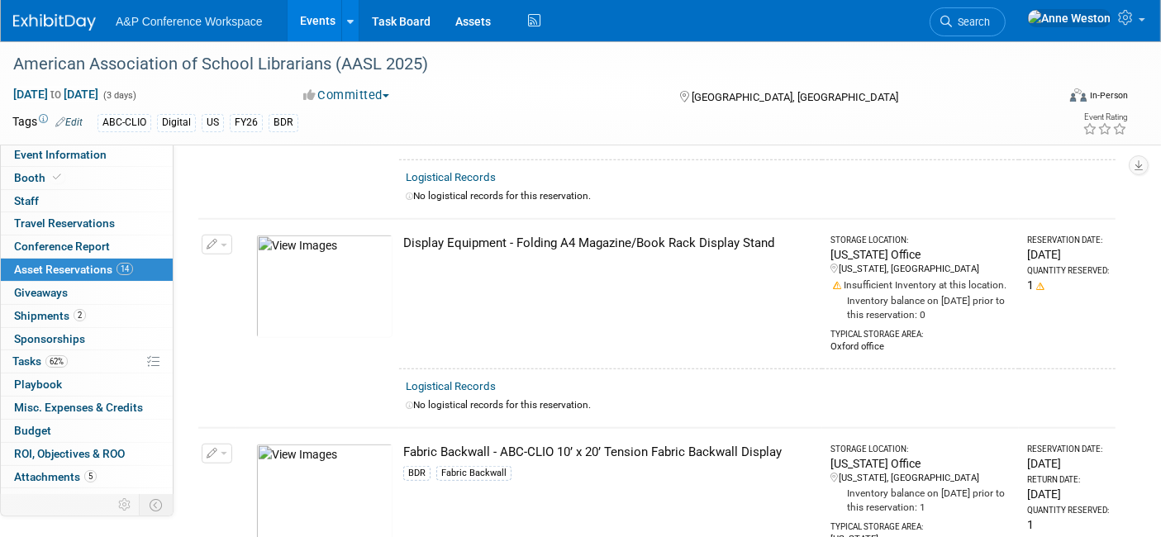
click at [224, 235] on button "button" at bounding box center [217, 245] width 31 height 20
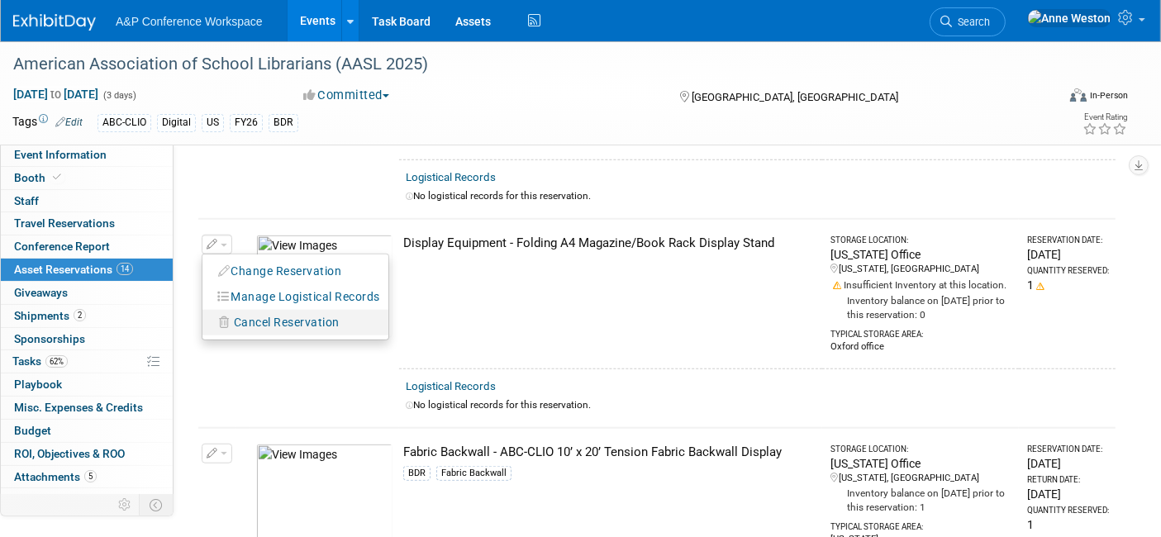
click at [287, 316] on span "Cancel Reservation" at bounding box center [287, 322] width 106 height 13
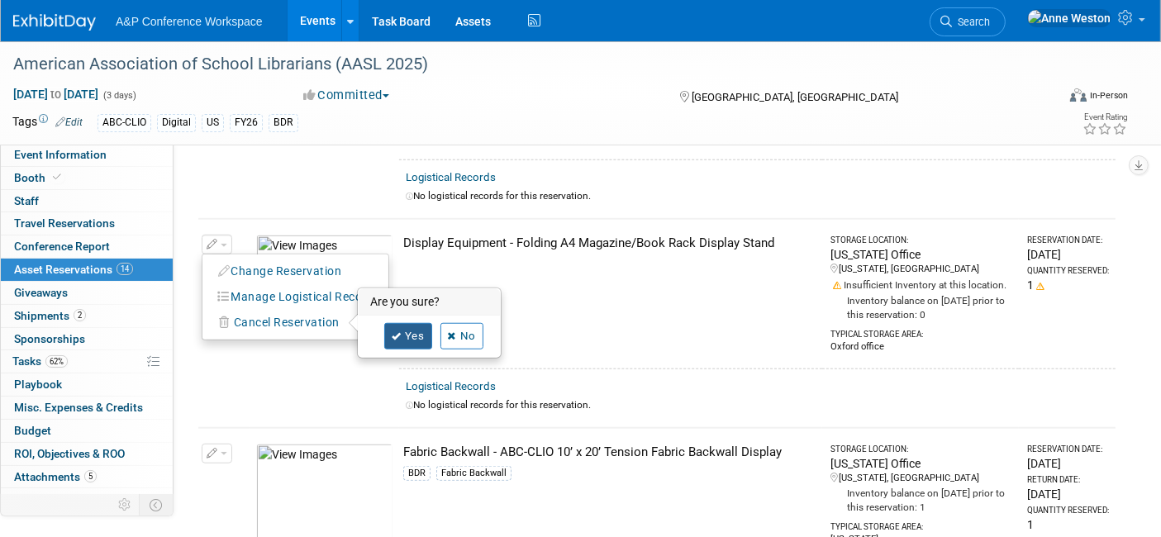
click at [403, 323] on link "Yes" at bounding box center [408, 336] width 48 height 26
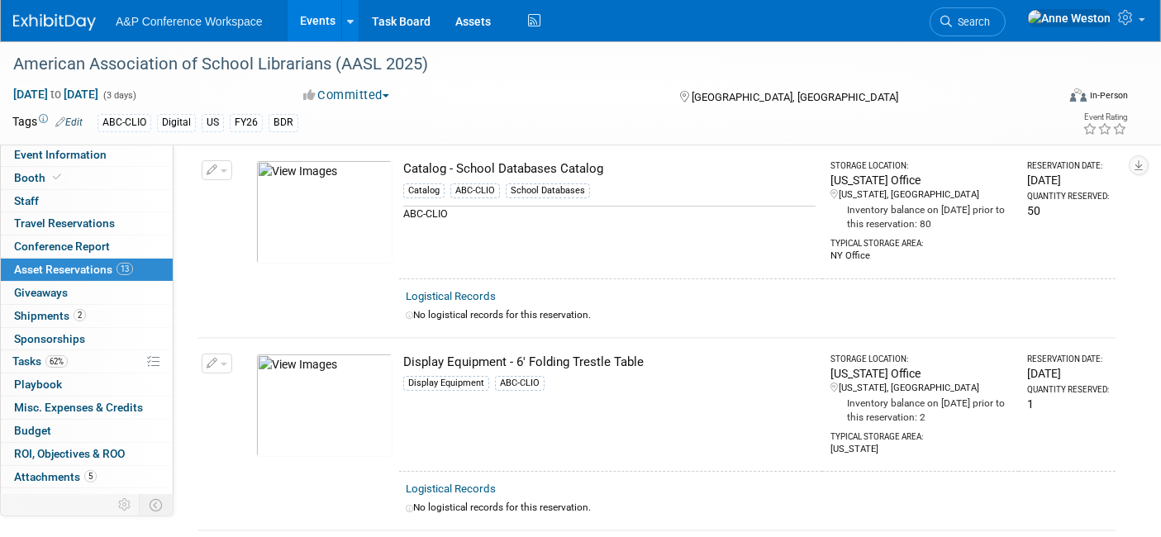
scroll to position [0, 0]
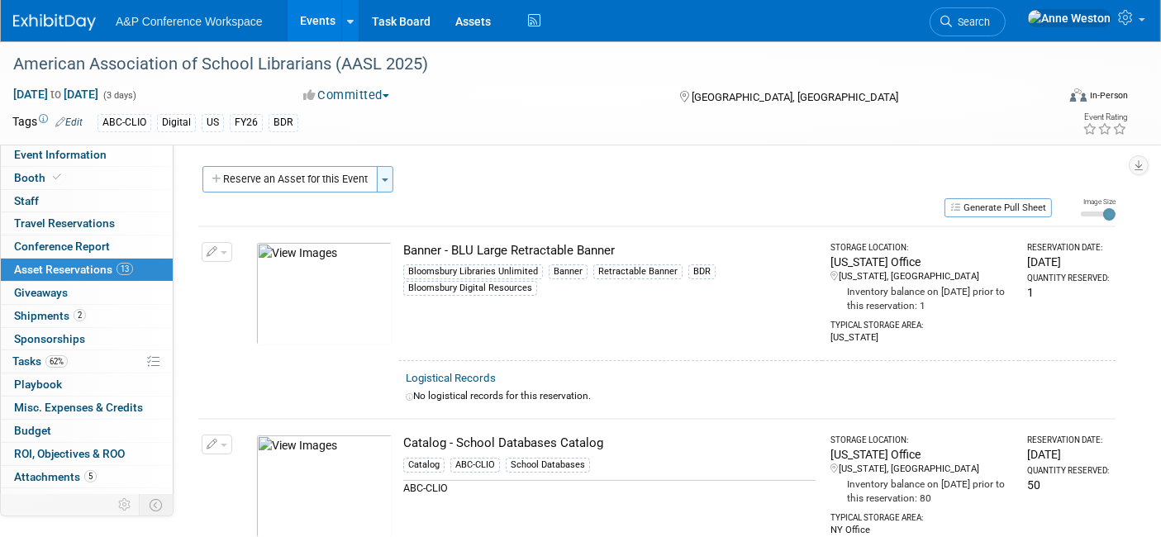
click at [383, 175] on button "Toggle Dropdown" at bounding box center [385, 179] width 17 height 26
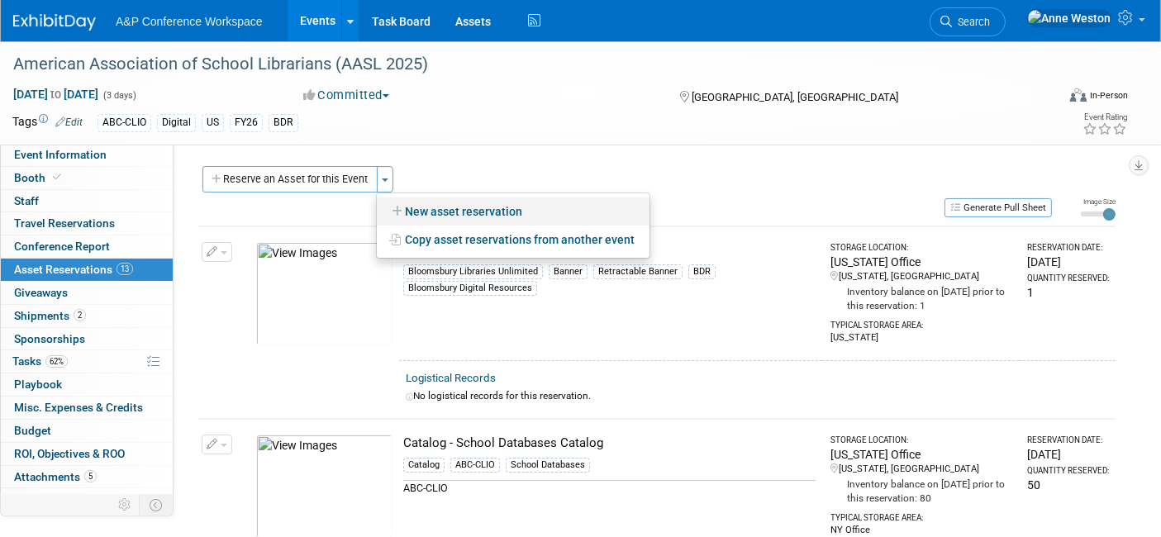
click at [420, 213] on link "New asset reservation" at bounding box center [513, 212] width 273 height 28
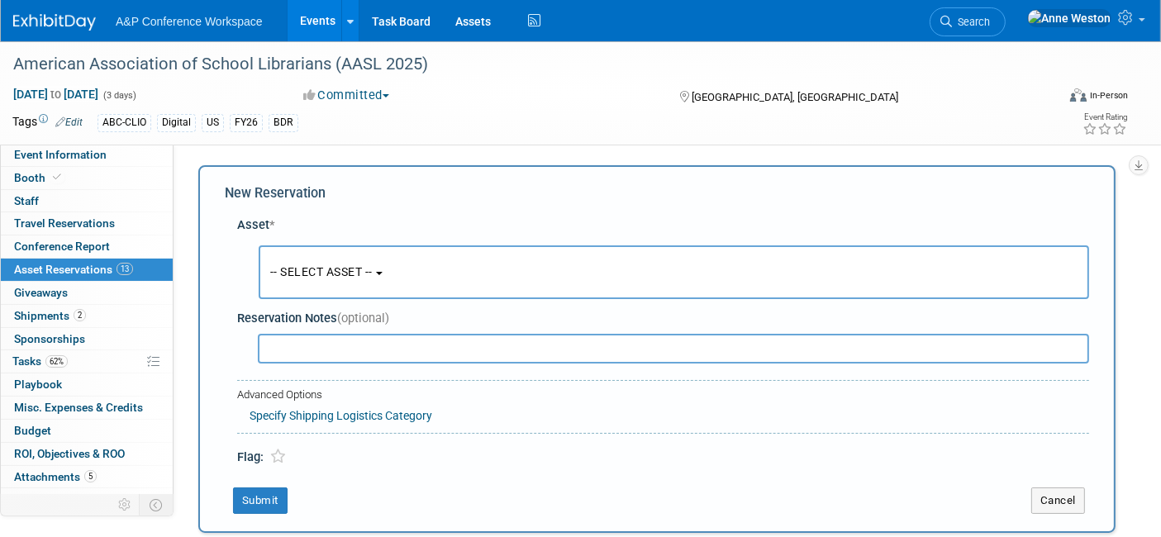
scroll to position [14, 0]
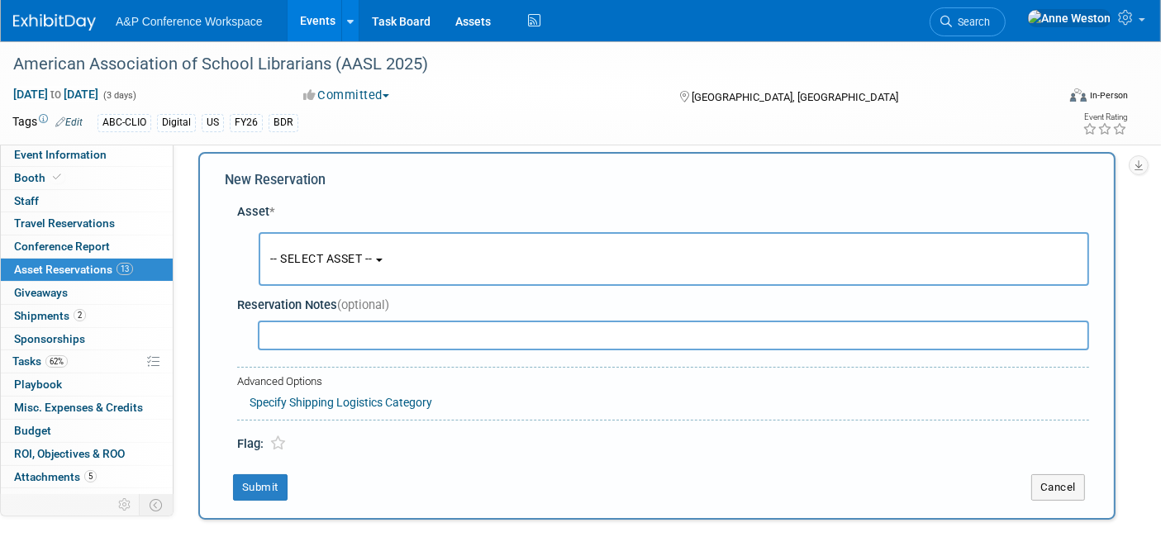
click at [332, 262] on span "-- SELECT ASSET --" at bounding box center [321, 258] width 102 height 13
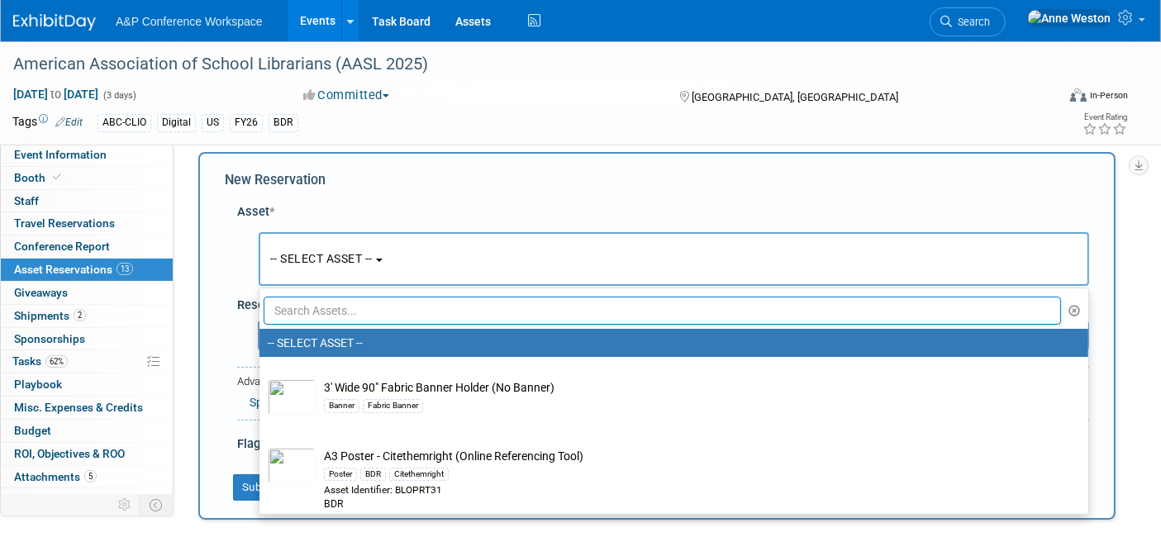
click at [322, 313] on input "text" at bounding box center [662, 311] width 797 height 28
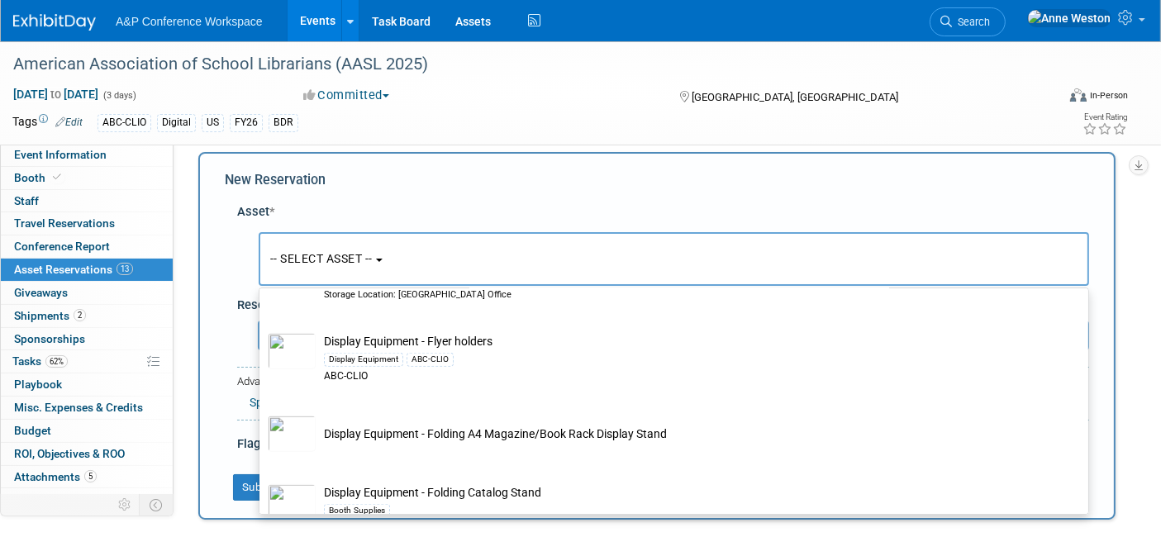
scroll to position [1469, 0]
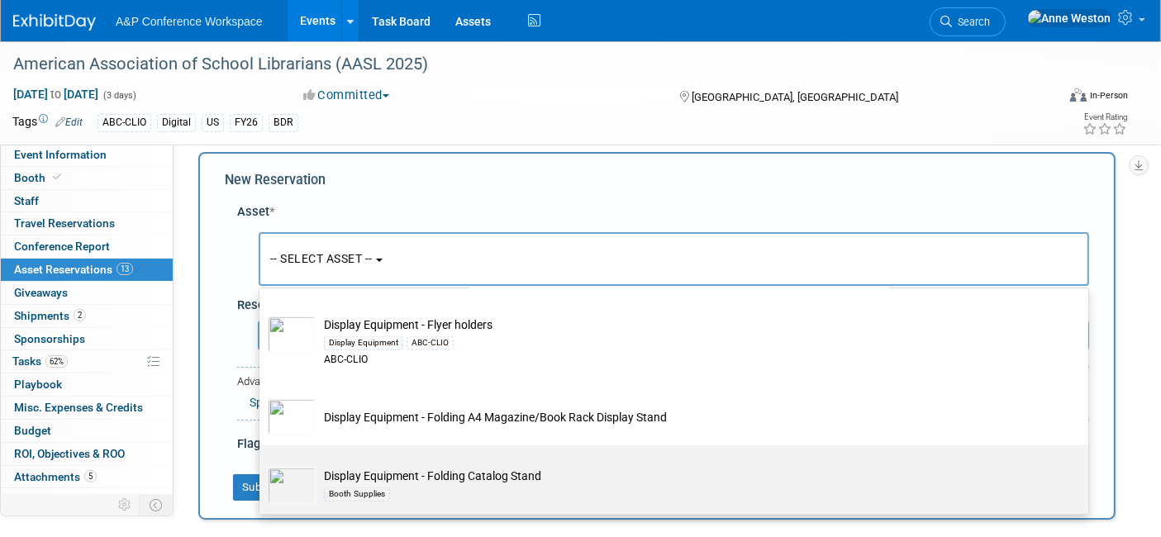
type input "display equipment"
click at [422, 468] on td "Display Equipment - Folding Catalog Stand Booth Supplies" at bounding box center [686, 486] width 740 height 36
click at [262, 463] on input "Display Equipment - Folding Catalog Stand Booth Supplies" at bounding box center [256, 460] width 11 height 11
select select "10728592"
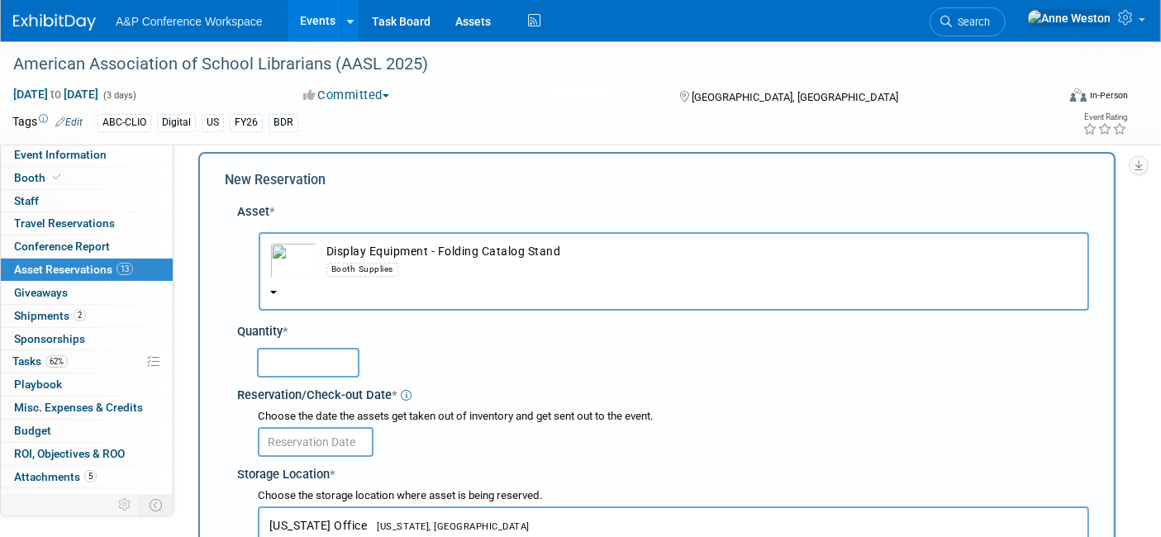
click at [312, 362] on input "text" at bounding box center [308, 363] width 102 height 30
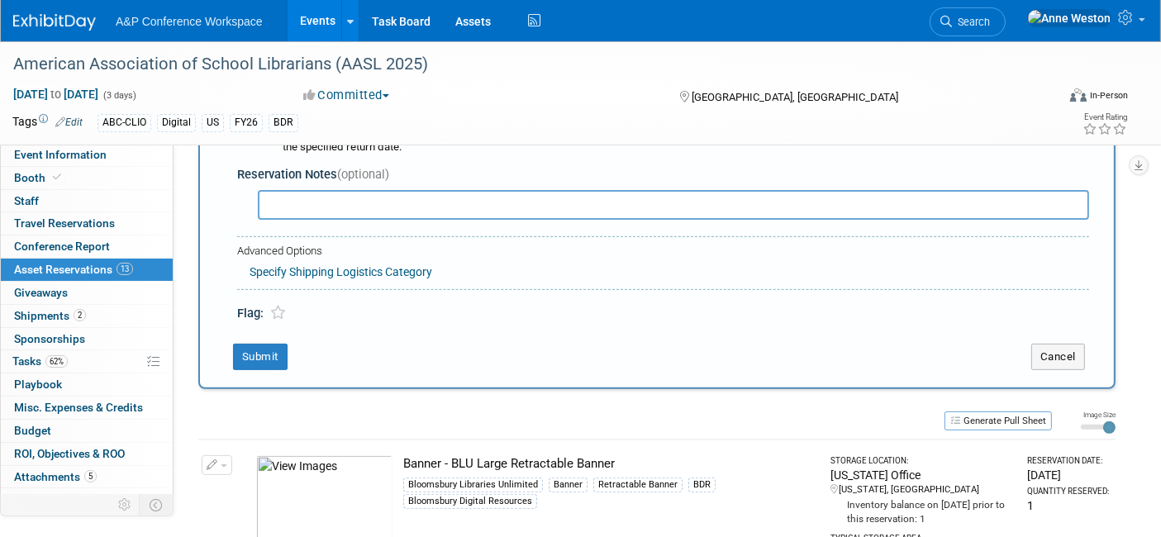
scroll to position [565, 0]
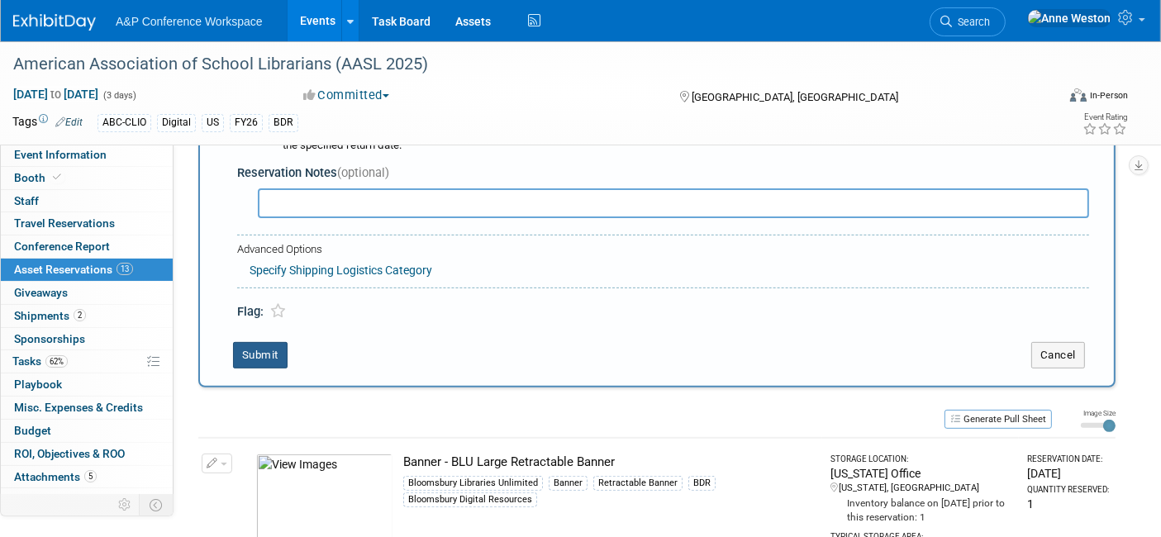
type input "1"
click at [257, 343] on button "Submit" at bounding box center [260, 355] width 55 height 26
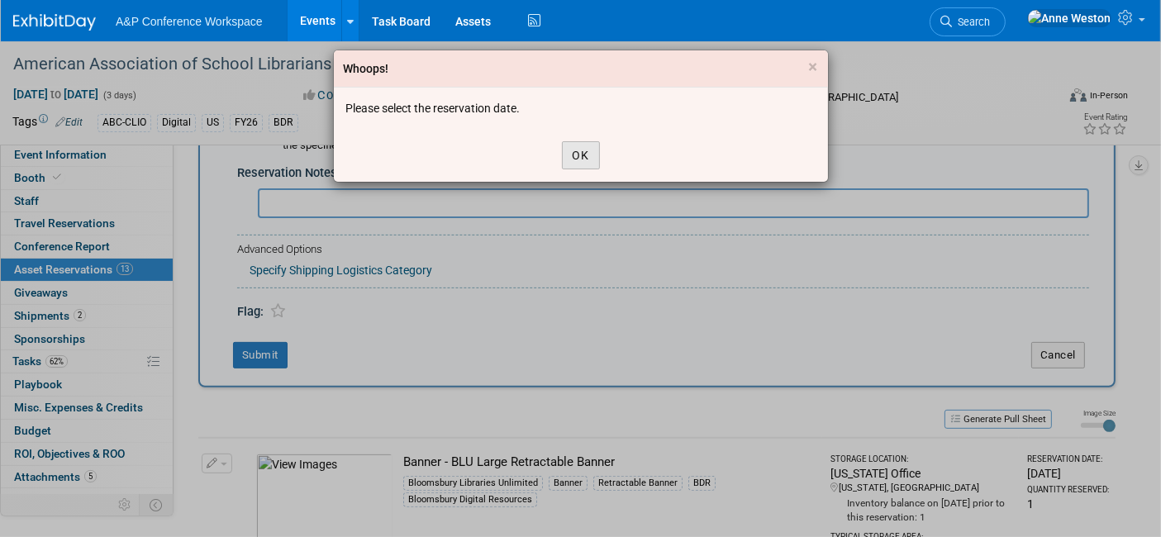
click at [574, 157] on button "OK" at bounding box center [581, 155] width 38 height 28
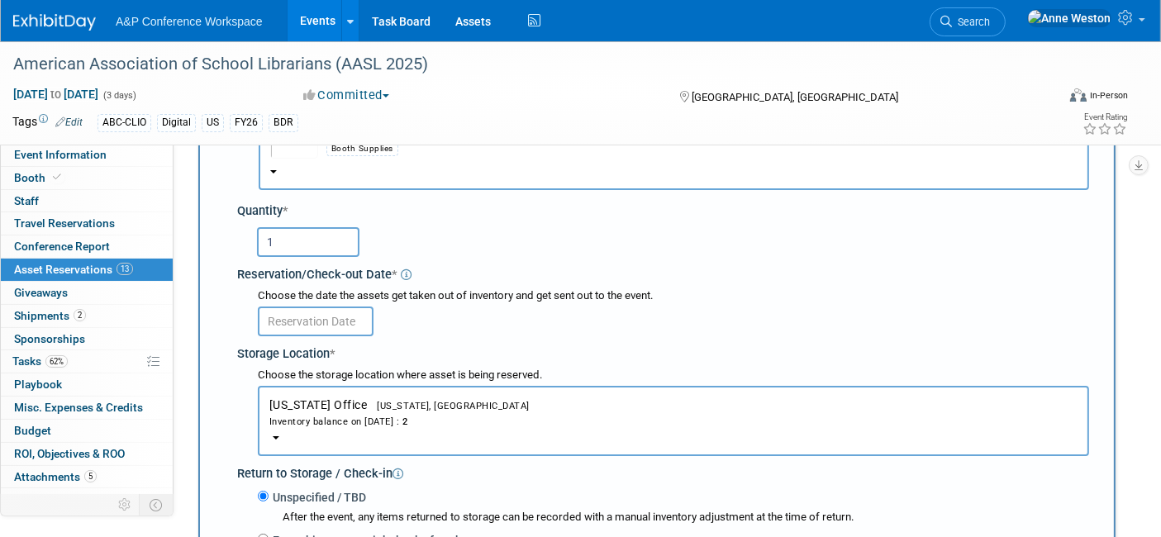
scroll to position [106, 0]
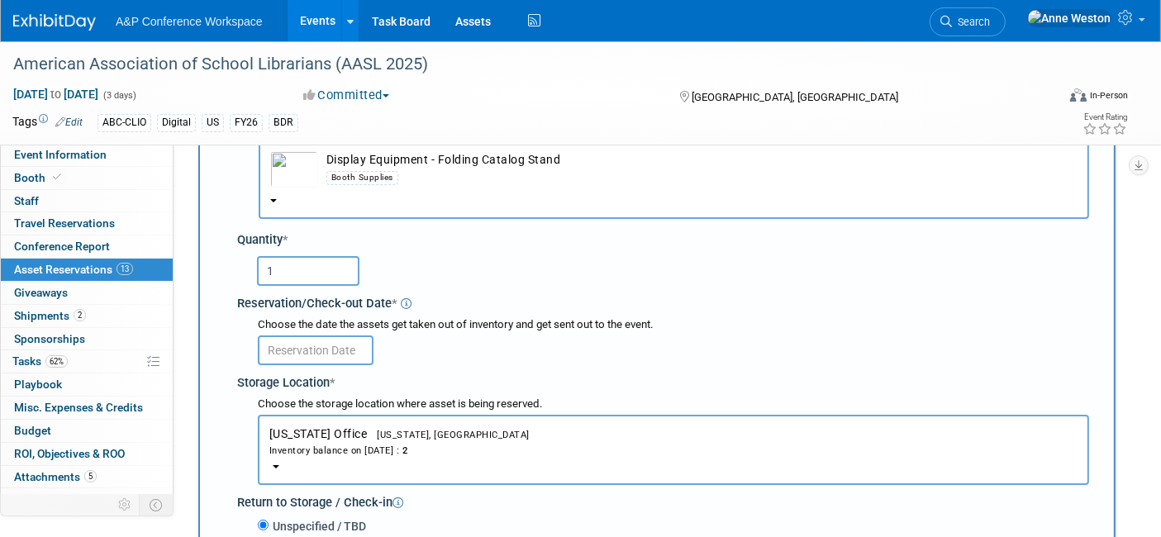
click at [294, 353] on input "text" at bounding box center [316, 351] width 116 height 30
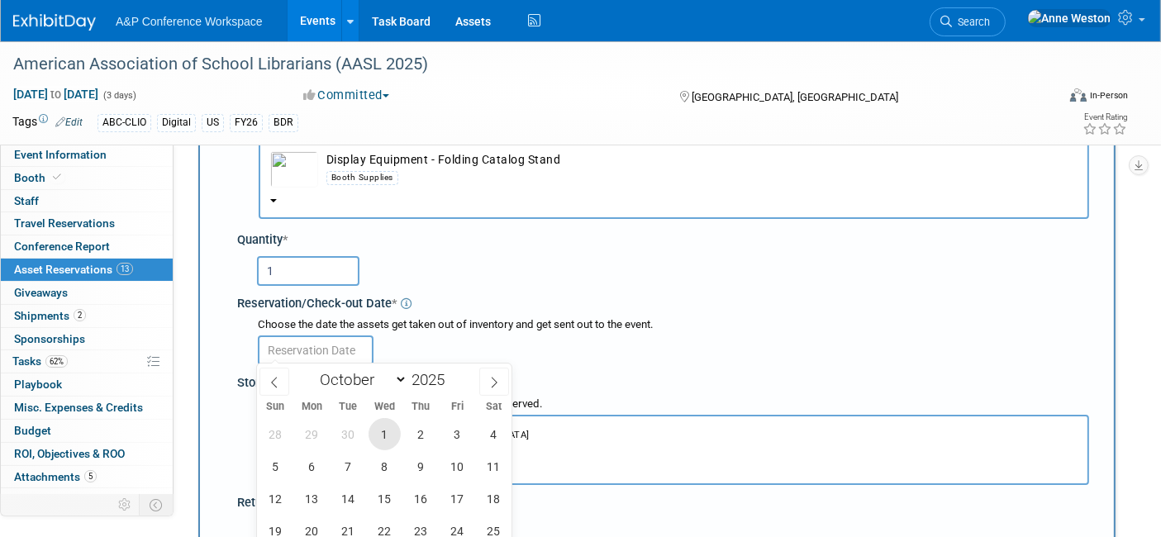
click at [380, 425] on span "1" at bounding box center [385, 434] width 32 height 32
type input "Oct 1, 2025"
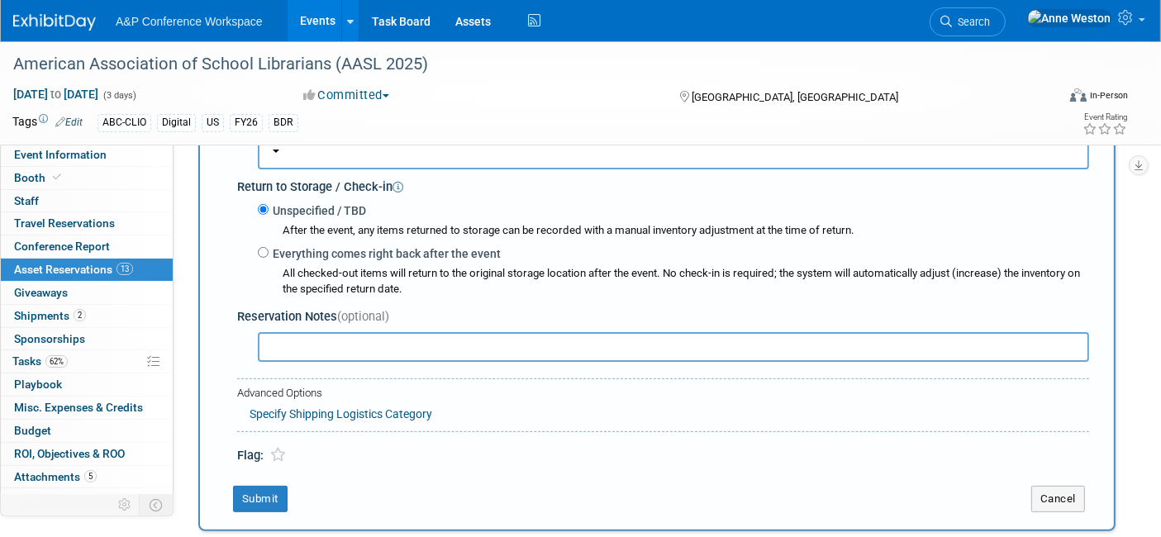
scroll to position [474, 0]
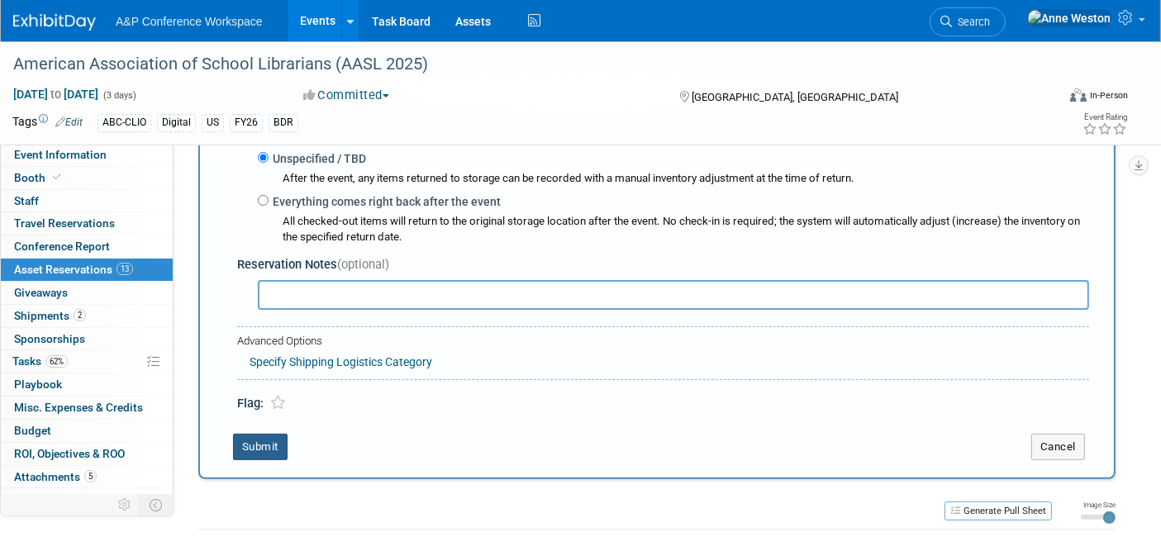
click at [259, 442] on button "Submit" at bounding box center [260, 447] width 55 height 26
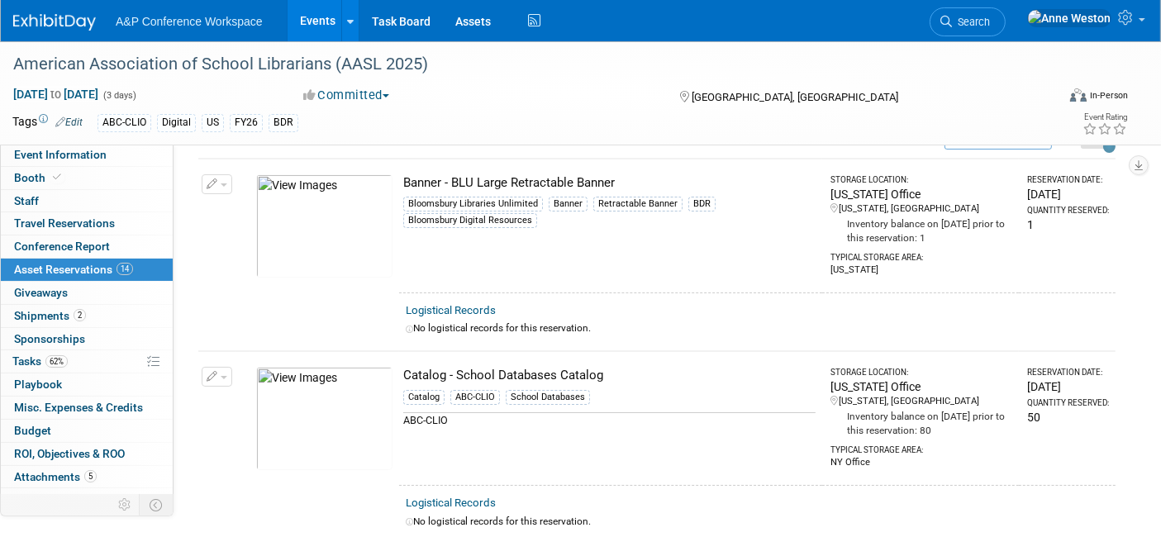
scroll to position [0, 0]
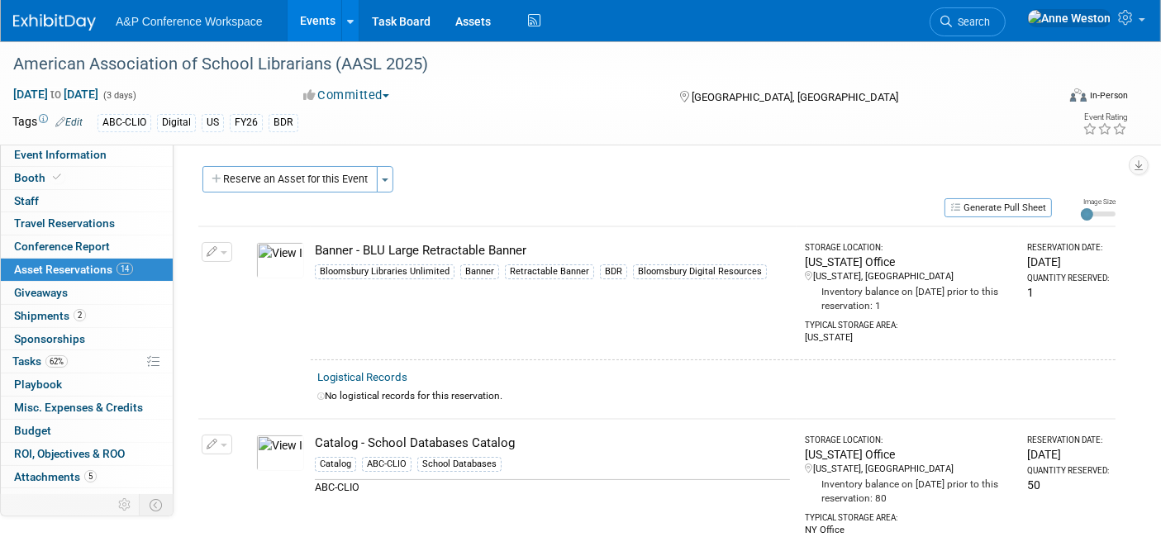
drag, startPoint x: 1112, startPoint y: 212, endPoint x: 1076, endPoint y: 213, distance: 36.4
click at [1081, 213] on input "range" at bounding box center [1098, 214] width 35 height 5
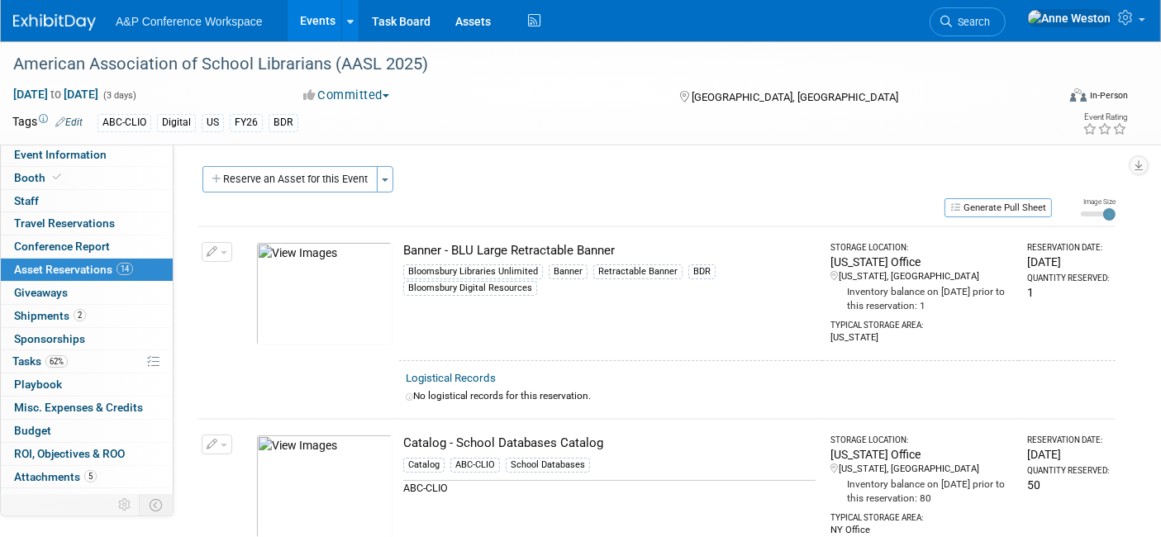
drag, startPoint x: 1089, startPoint y: 211, endPoint x: 1114, endPoint y: 211, distance: 24.8
type input "3"
click at [1114, 212] on input "range" at bounding box center [1098, 214] width 35 height 5
click at [993, 207] on button "Generate Pull Sheet" at bounding box center [998, 207] width 107 height 19
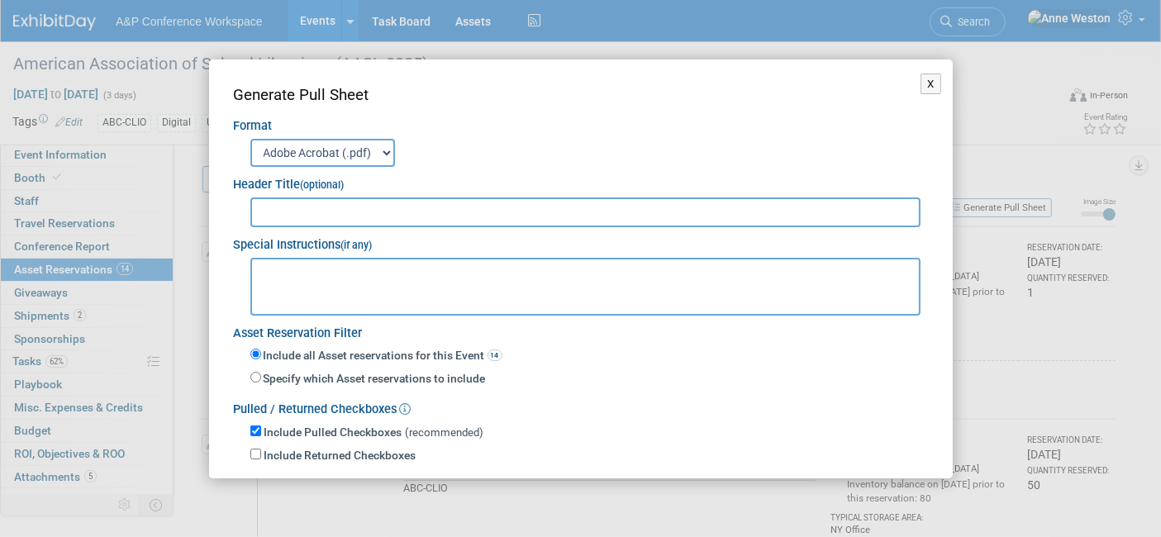
scroll to position [80, 0]
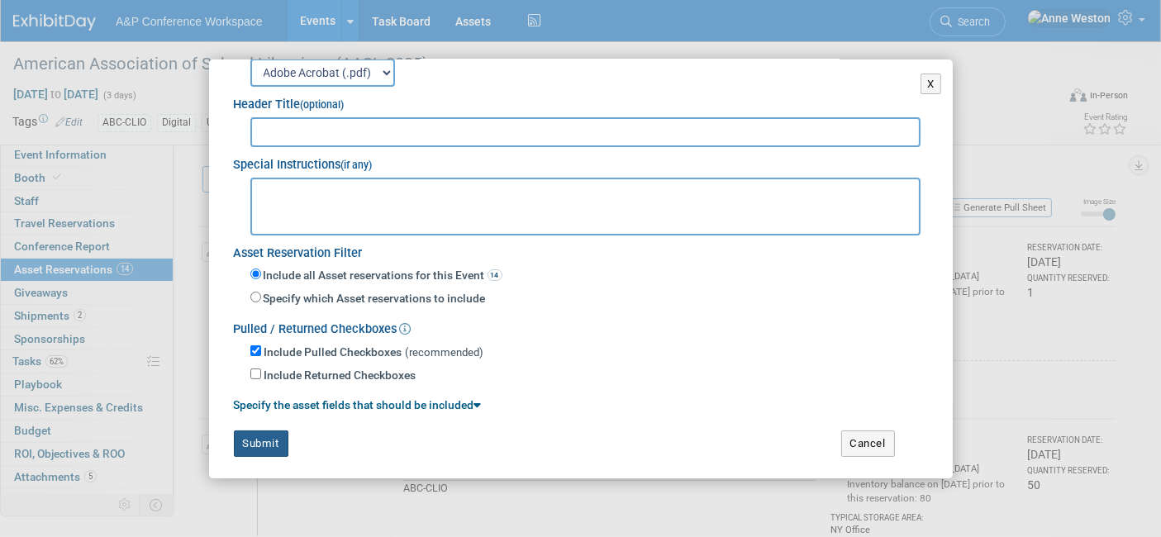
click at [257, 440] on button "Submit" at bounding box center [261, 444] width 55 height 26
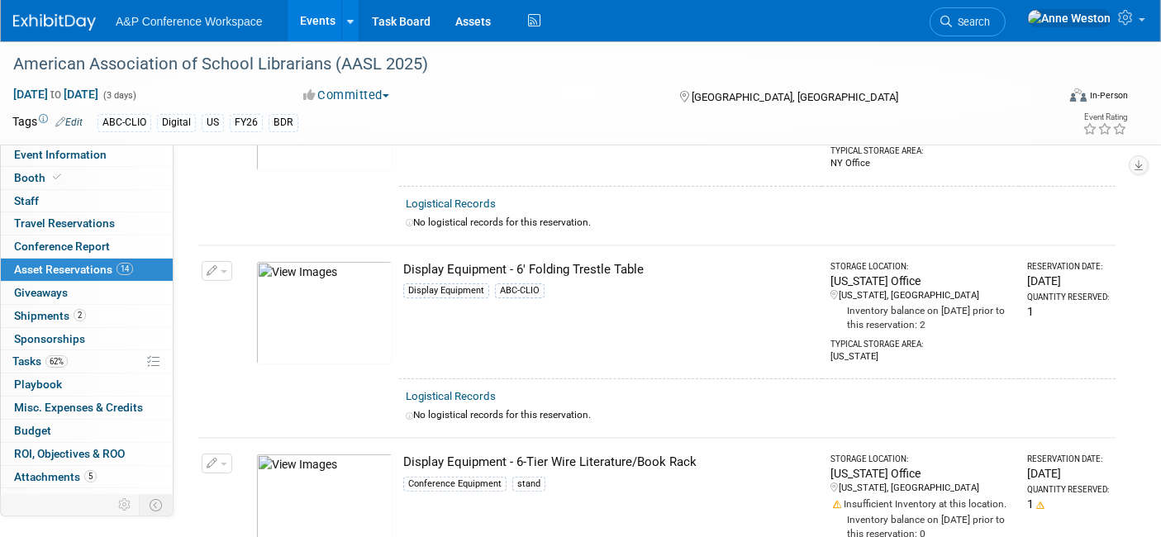
scroll to position [0, 0]
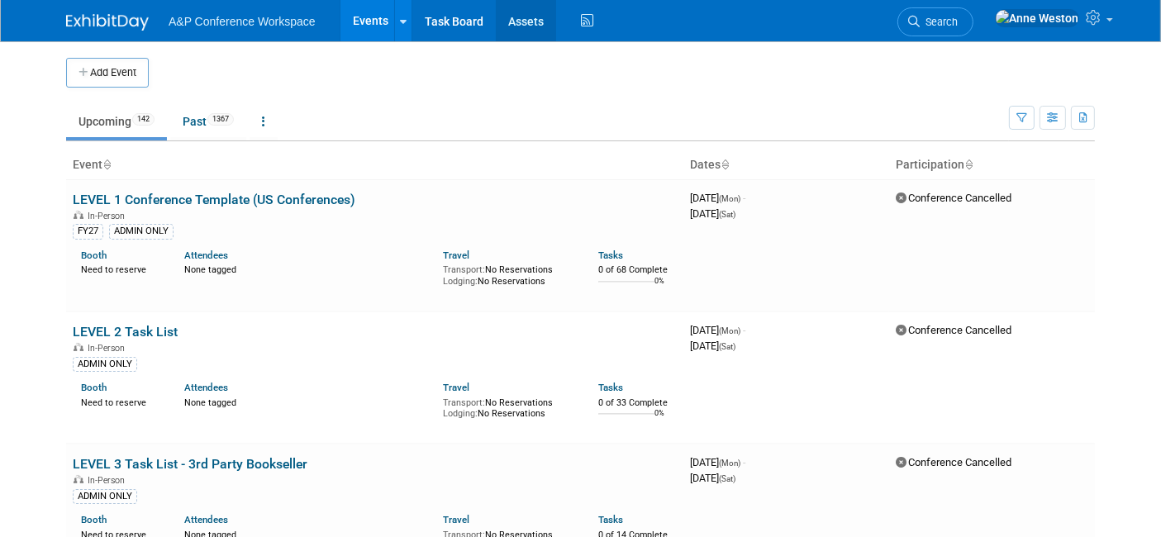
click at [510, 9] on link "Assets" at bounding box center [526, 20] width 60 height 41
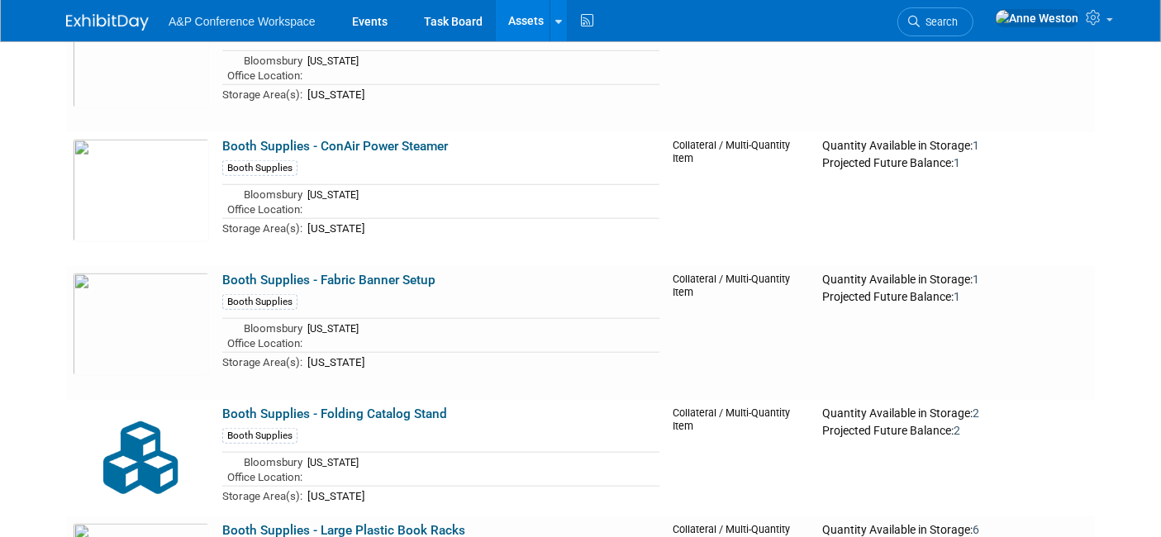
scroll to position [20476, 0]
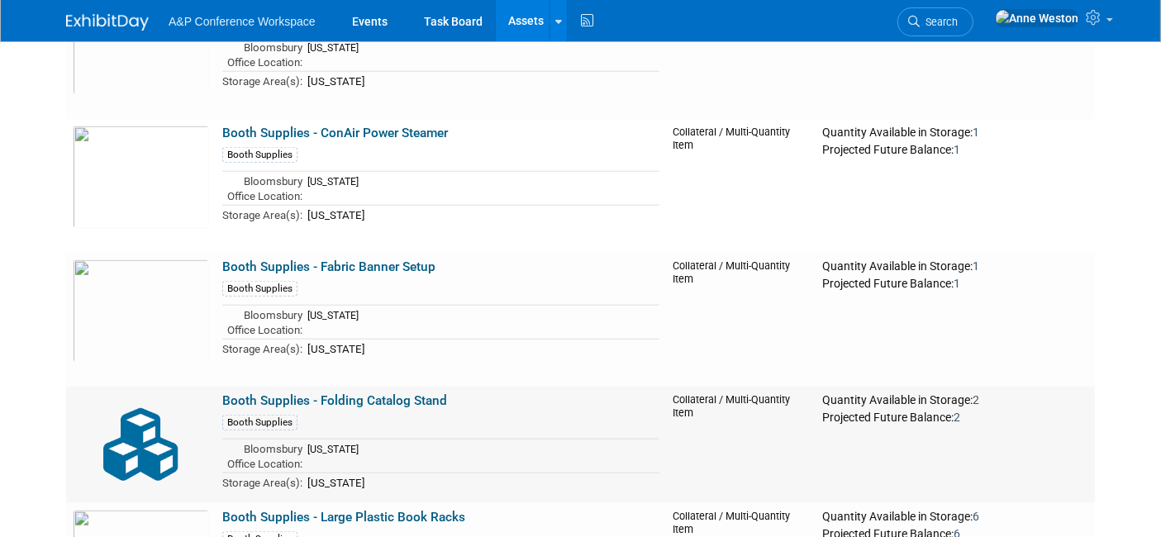
click at [236, 393] on link "Booth Supplies - Folding Catalog Stand" at bounding box center [334, 400] width 225 height 15
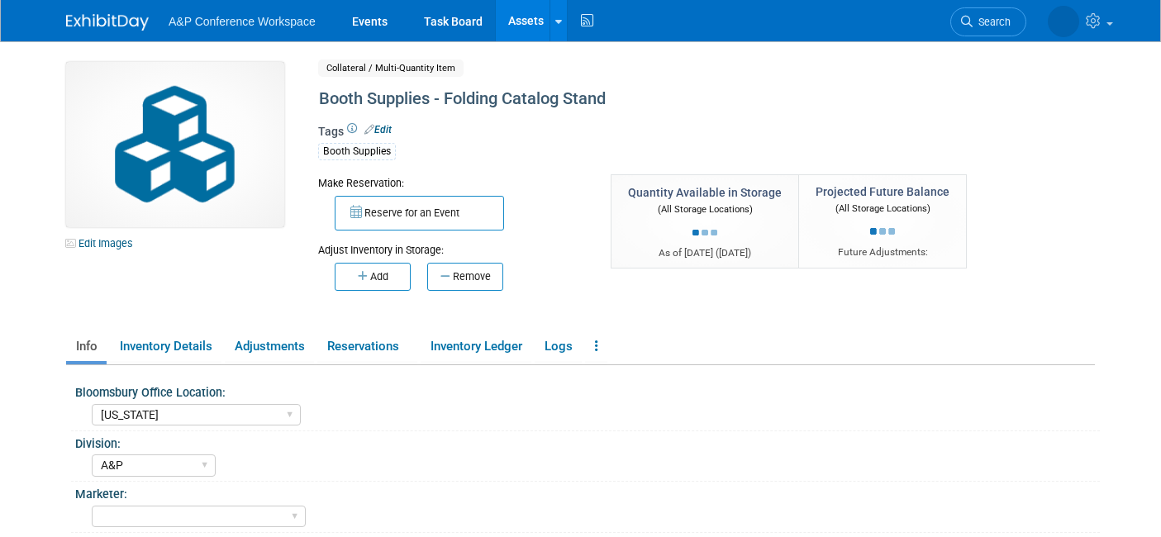
select select "[US_STATE]"
select select "A&P"
drag, startPoint x: 428, startPoint y: 97, endPoint x: 317, endPoint y: 102, distance: 110.9
click at [317, 102] on div "Booth Supplies - Folding Catalog Stand" at bounding box center [654, 99] width 683 height 30
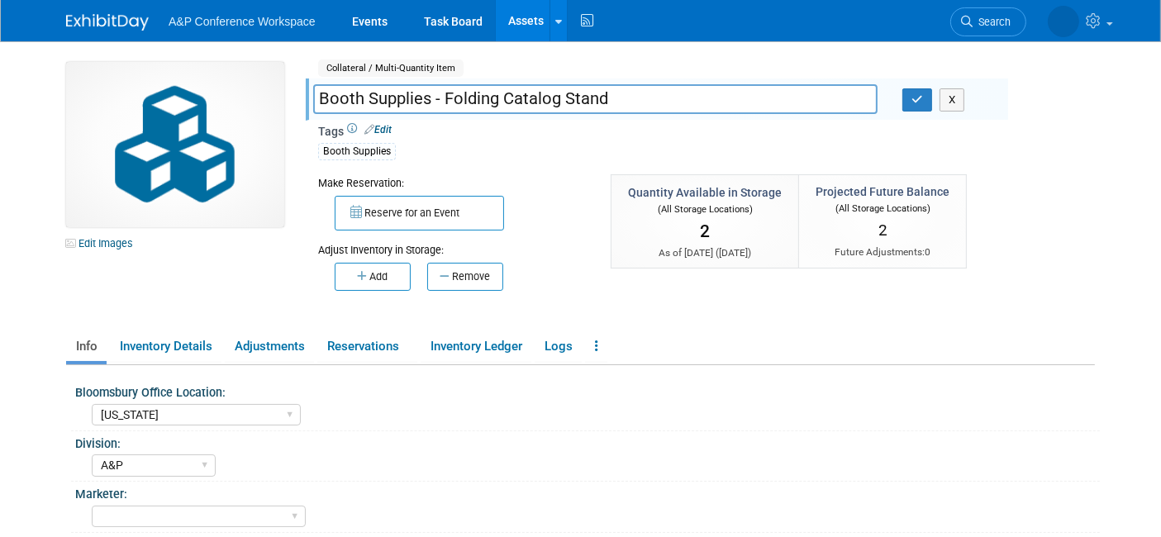
click at [426, 98] on input "Booth Supplies - Folding Catalog Stand" at bounding box center [595, 98] width 564 height 29
type input "Display Equipment - Folding Catalog Stand"
click at [555, 187] on div "Make Reservation:" at bounding box center [452, 182] width 268 height 17
click at [358, 264] on button "Add" at bounding box center [373, 277] width 76 height 28
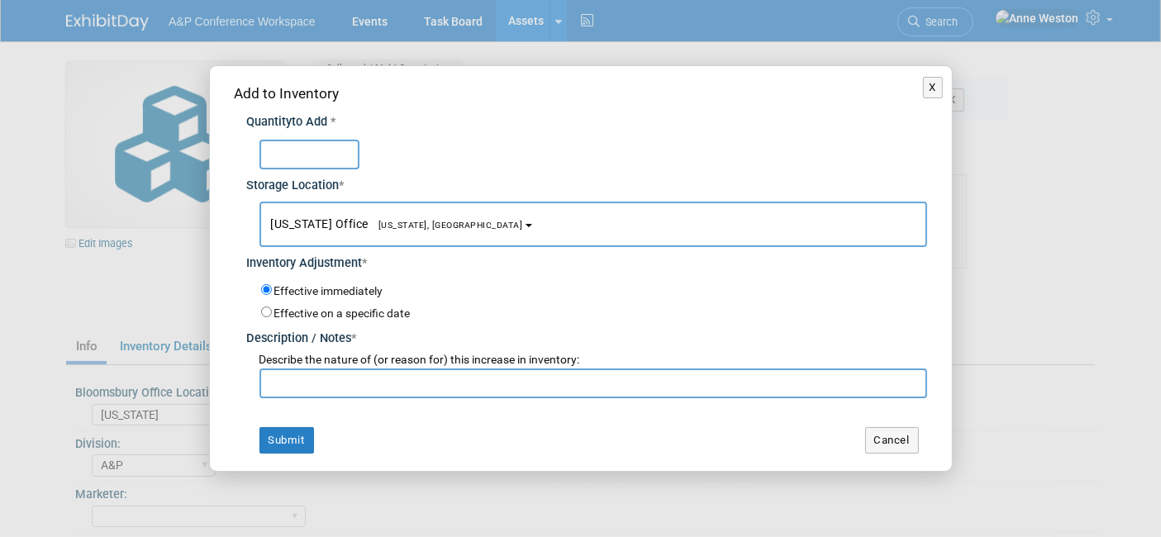
click at [534, 450] on td "Submit" at bounding box center [400, 440] width 331 height 26
click at [332, 160] on input "text" at bounding box center [309, 155] width 100 height 30
type input "1"
click at [879, 412] on div "Add to Inventory Quantity to Add * Storage Location * [US_STATE] Office<span st…" at bounding box center [581, 268] width 742 height 404
click at [880, 433] on button "Cancel" at bounding box center [892, 440] width 54 height 26
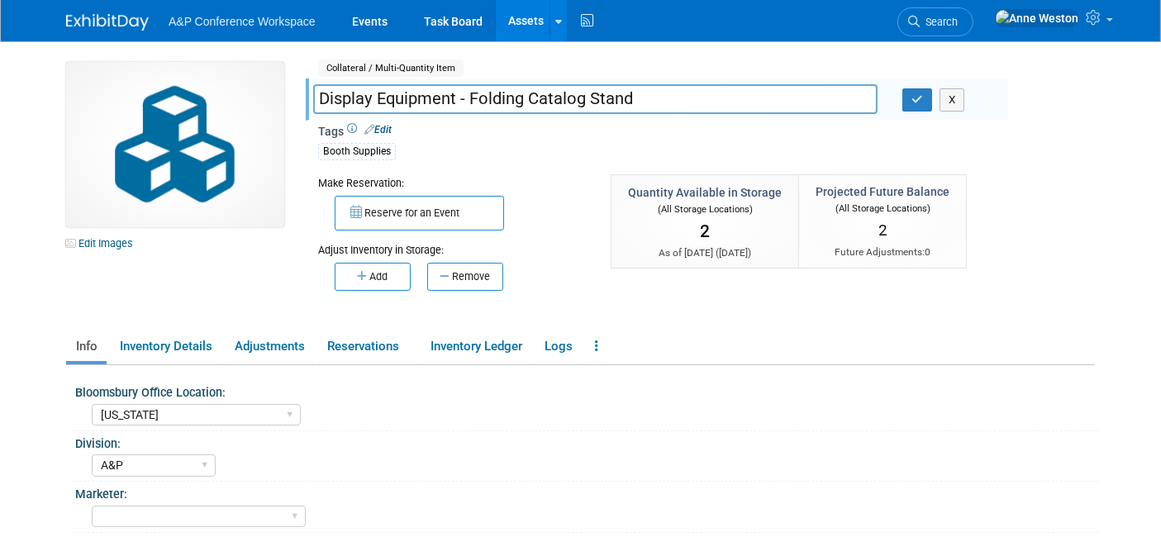
click at [838, 376] on div "Bloomsbury Office Location: [GEOGRAPHIC_DATA] [US_STATE] [GEOGRAPHIC_DATA], [US…" at bounding box center [584, 526] width 1021 height 322
click at [110, 239] on link "Edit Images" at bounding box center [103, 243] width 74 height 21
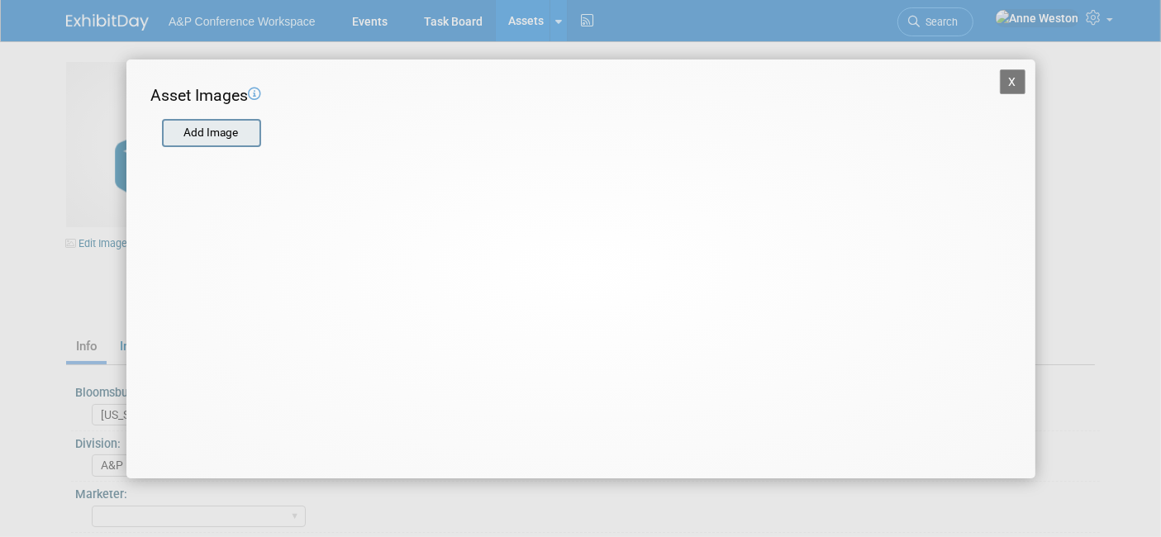
click at [195, 126] on input "file" at bounding box center [161, 133] width 197 height 25
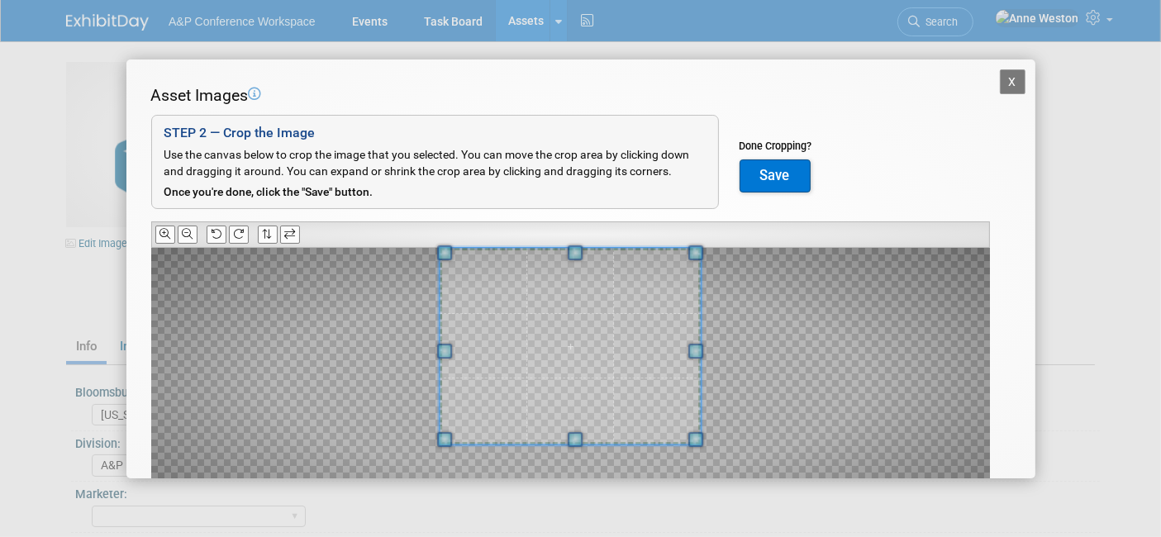
click at [575, 248] on span at bounding box center [575, 252] width 15 height 15
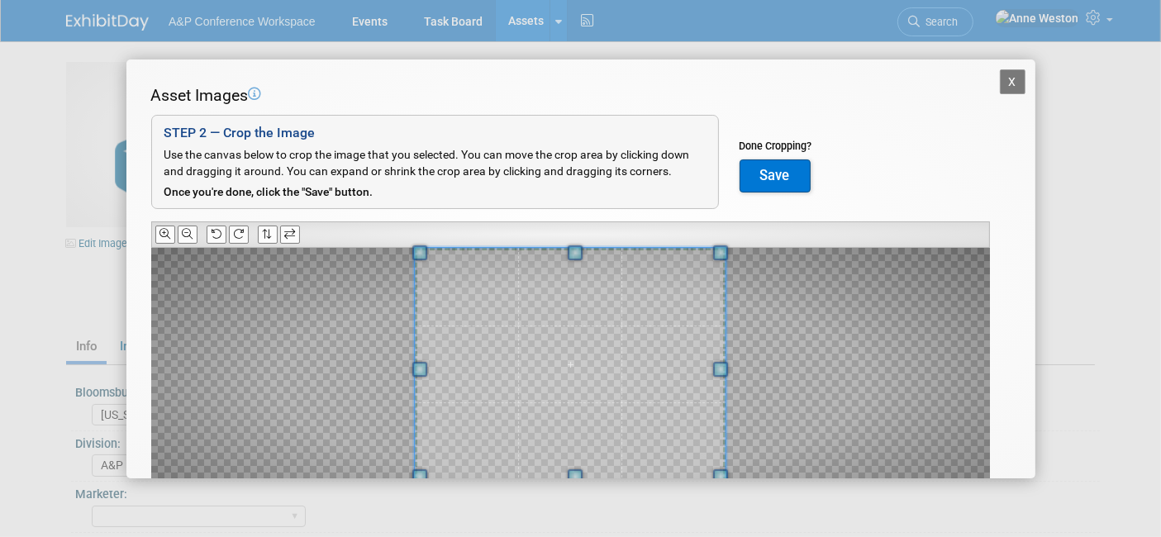
click at [566, 470] on div at bounding box center [571, 365] width 312 height 234
click at [734, 388] on div at bounding box center [570, 382] width 839 height 269
click at [768, 170] on button "Save" at bounding box center [775, 175] width 71 height 33
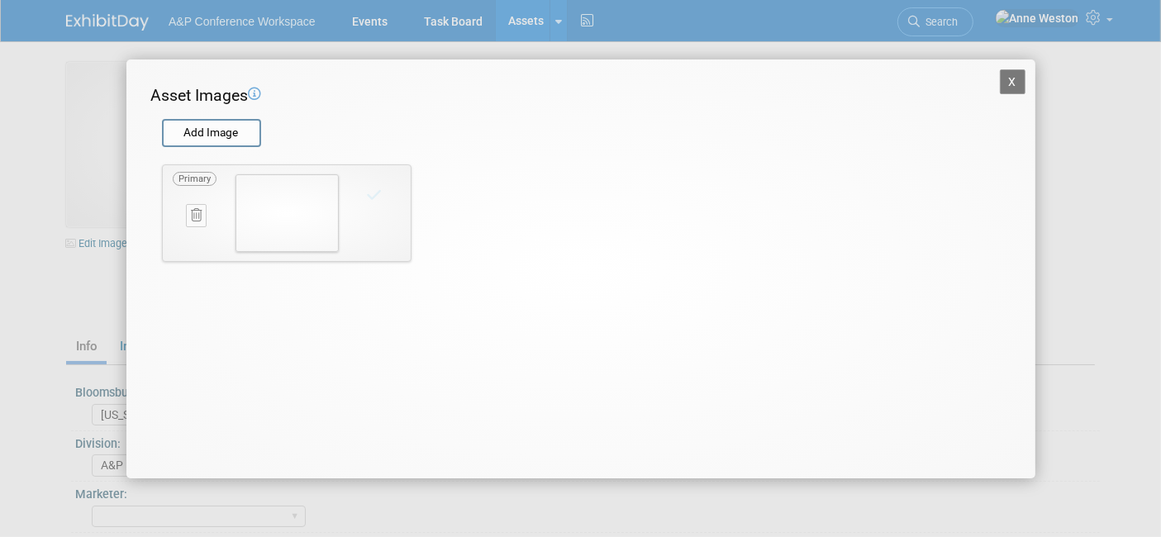
click at [1006, 73] on button "X" at bounding box center [1013, 81] width 26 height 25
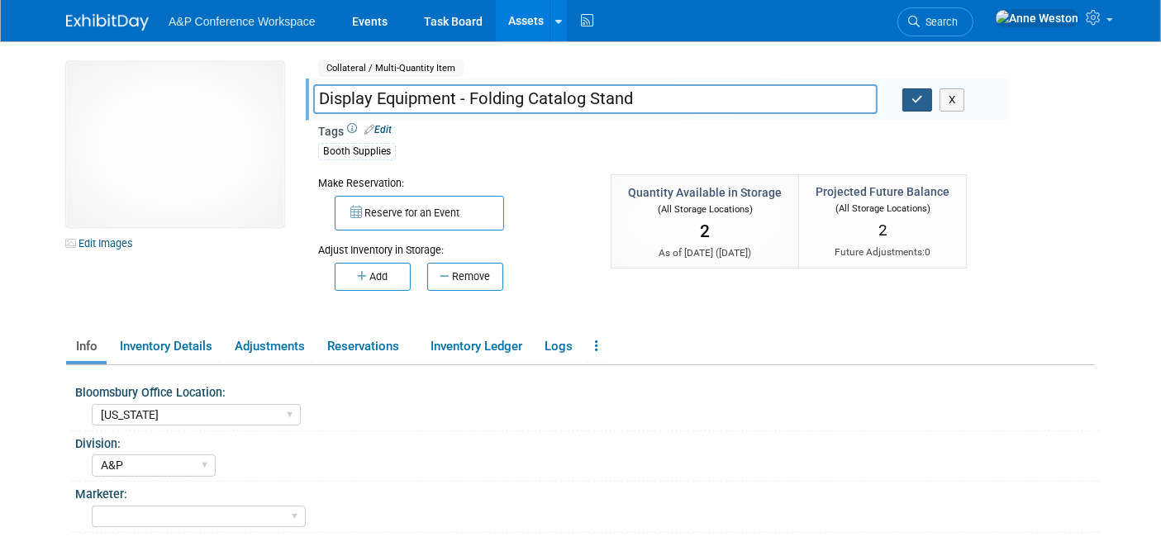
click at [912, 96] on icon "button" at bounding box center [918, 99] width 12 height 11
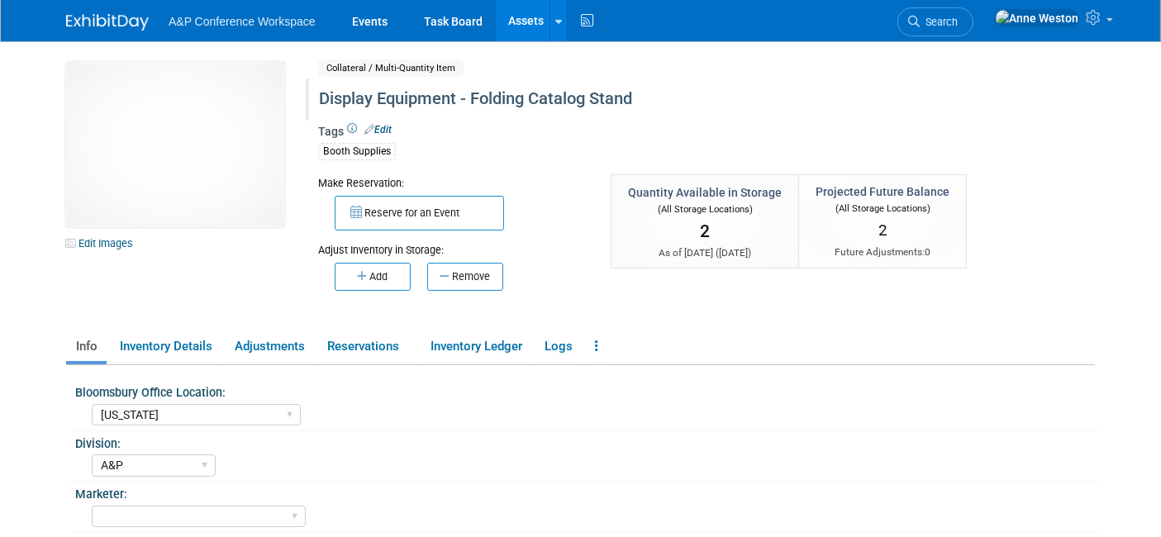
click at [522, 14] on link "Assets" at bounding box center [526, 20] width 60 height 41
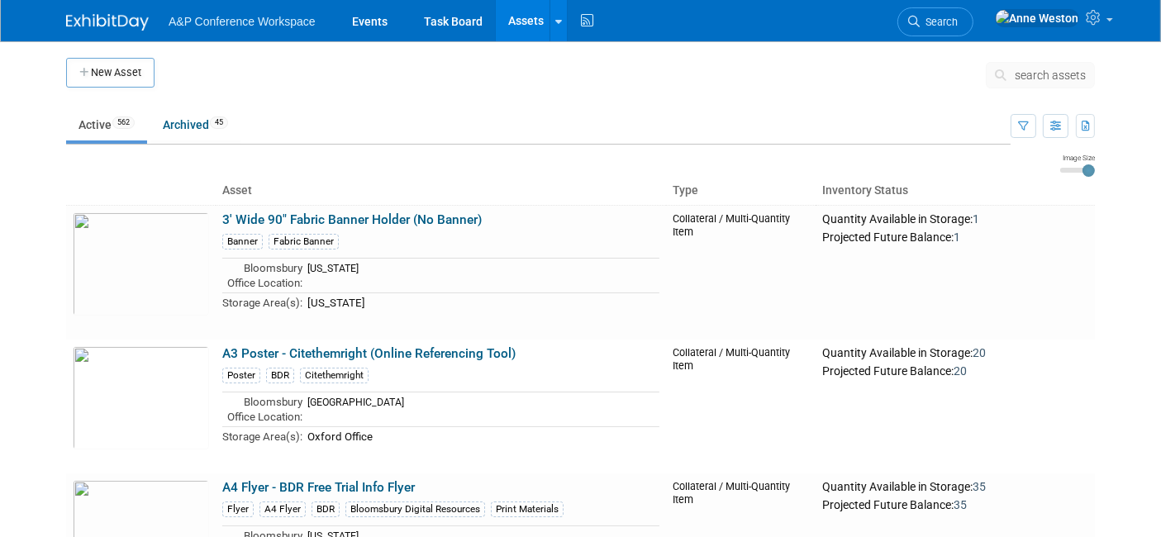
click at [1026, 63] on button "search assets" at bounding box center [1040, 75] width 109 height 26
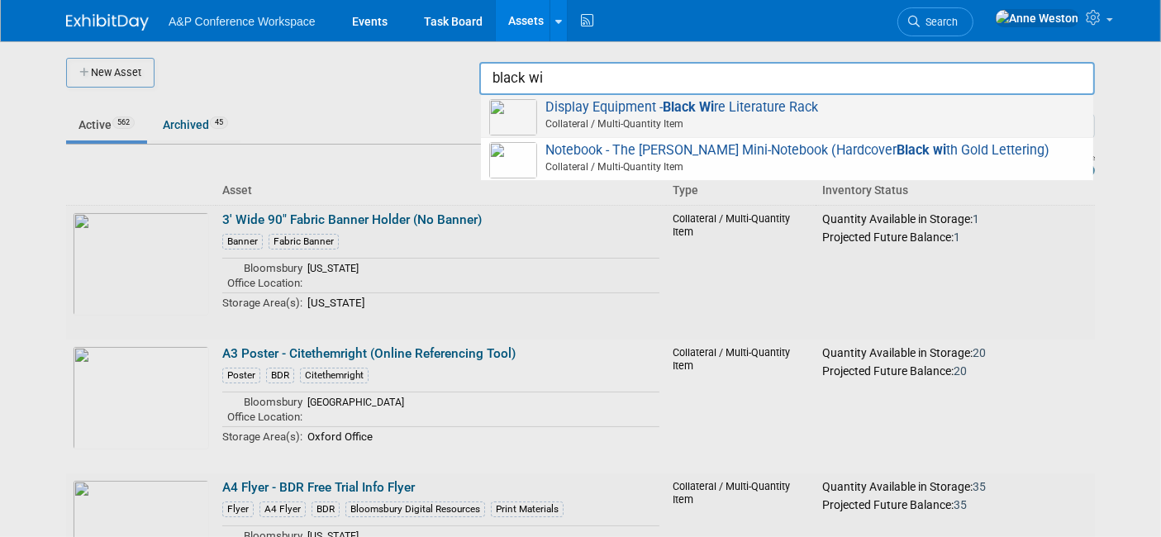
click at [572, 112] on span "Display Equipment - Black Wi re Literature Rack Collateral / Multi-Quantity Item" at bounding box center [787, 116] width 596 height 34
type input "Display Equipment - Black Wire Literature Rack"
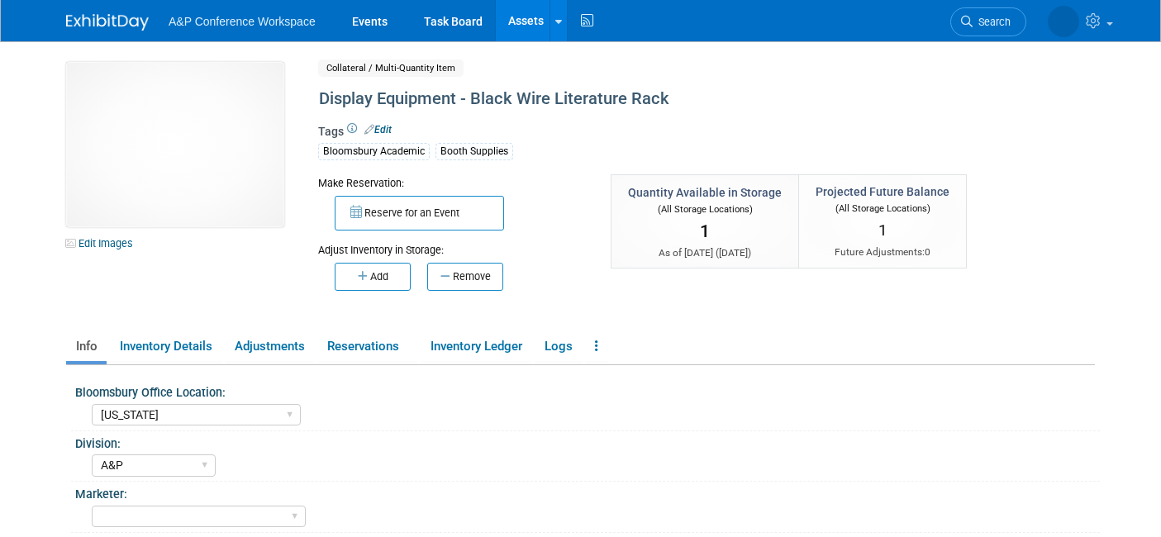
select select "[US_STATE]"
select select "A&P"
click at [250, 186] on img at bounding box center [175, 144] width 218 height 165
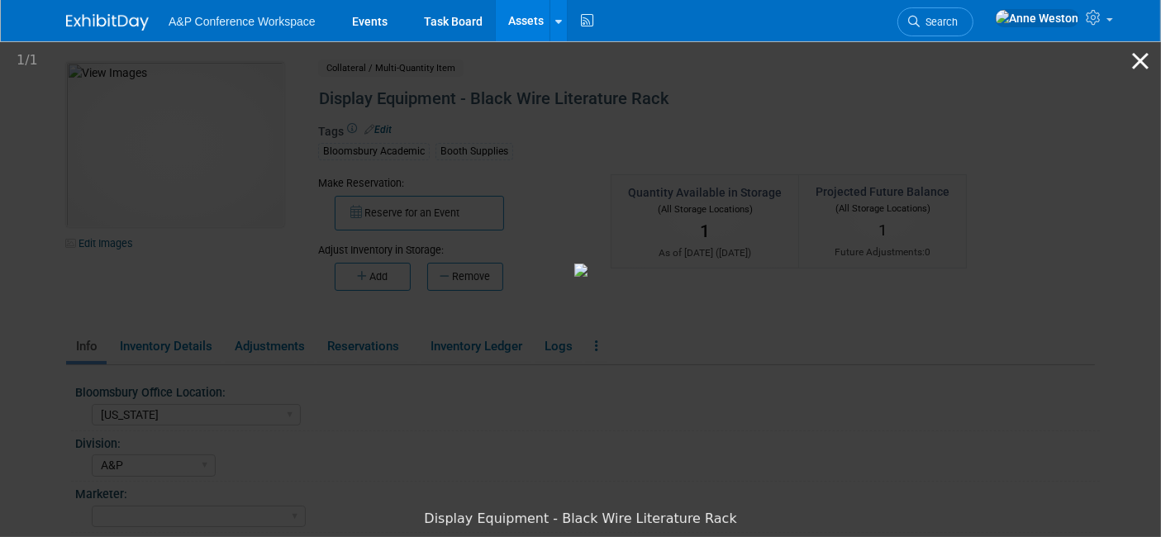
click at [1142, 60] on button "Close gallery" at bounding box center [1140, 60] width 41 height 39
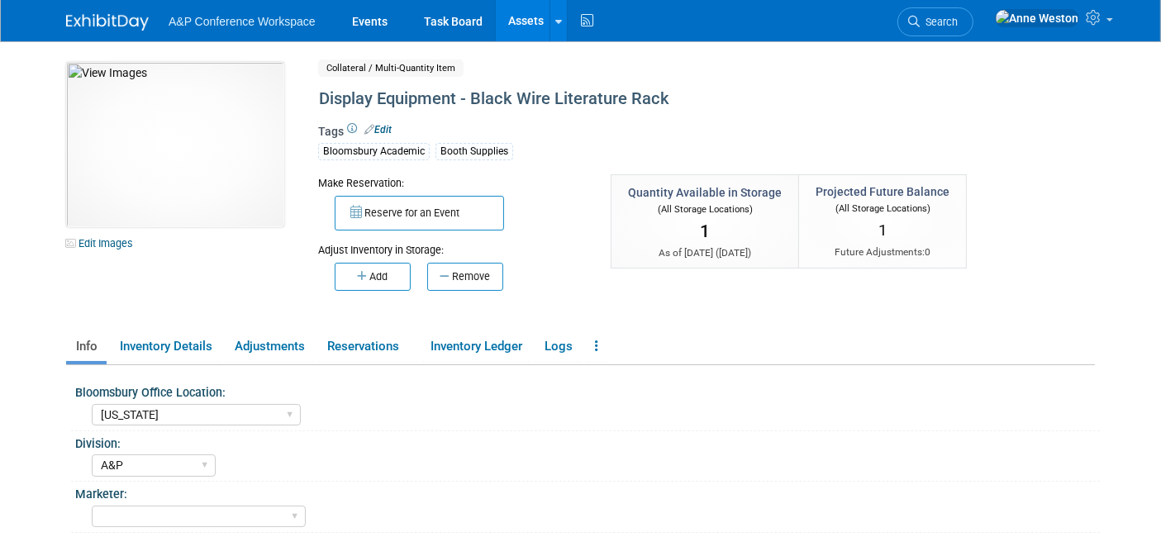
click at [526, 31] on link "Assets" at bounding box center [526, 20] width 60 height 41
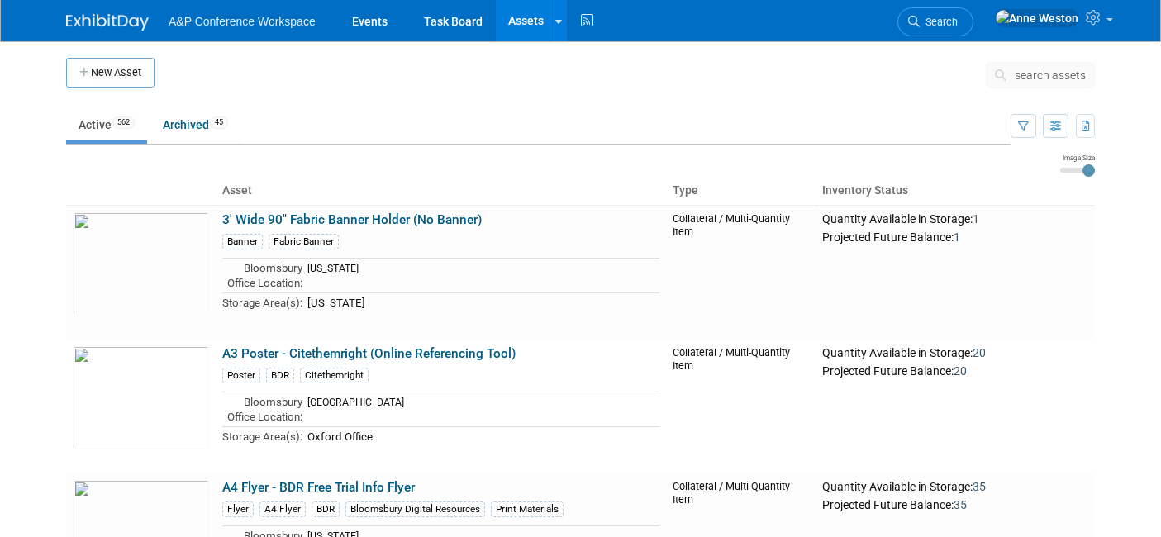
click at [1050, 71] on span "search assets" at bounding box center [1050, 75] width 71 height 13
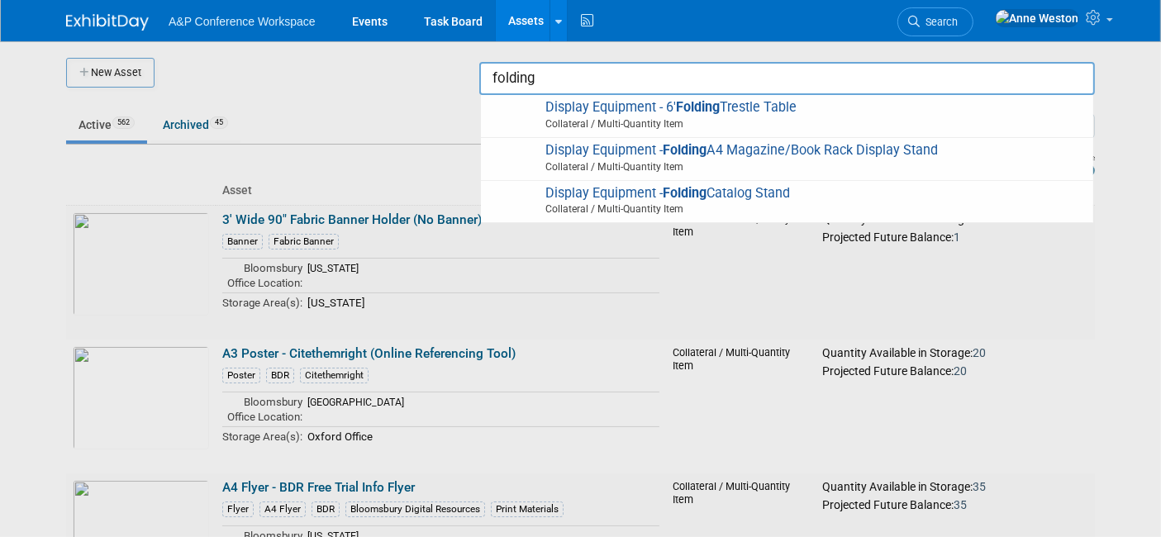
type input "folding"
click at [581, 254] on div at bounding box center [581, 268] width 0 height 537
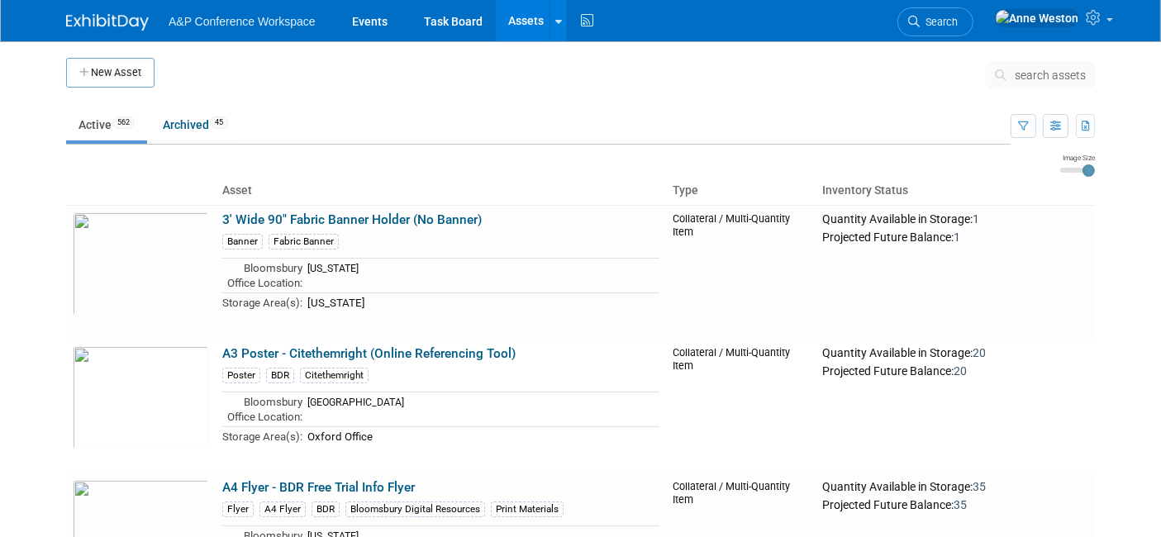
click at [1055, 72] on span "search assets" at bounding box center [1050, 75] width 71 height 13
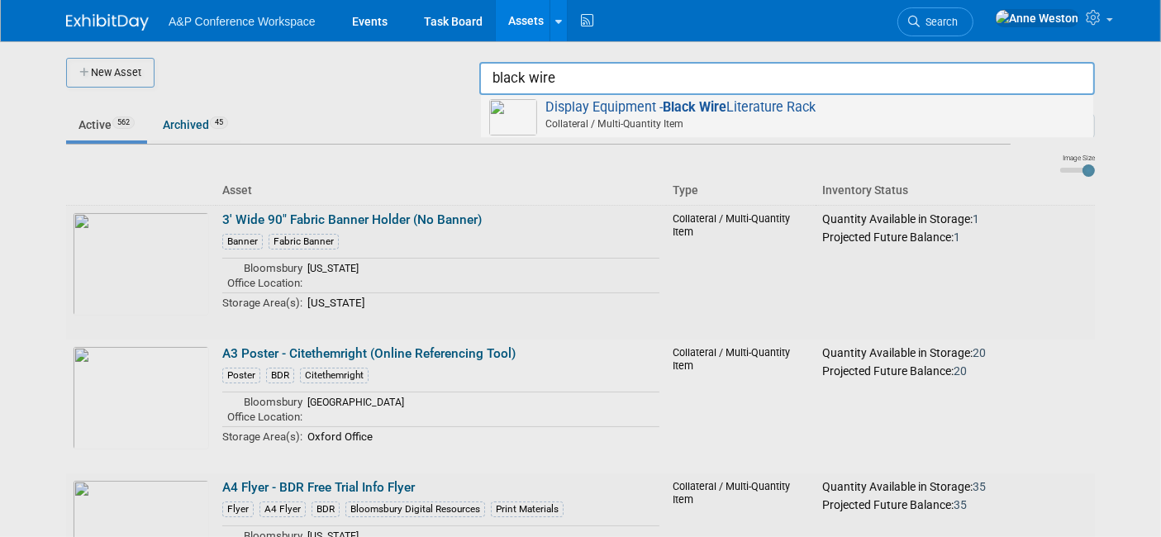
click at [617, 105] on span "Display Equipment - Black Wire Literature Rack Collateral / Multi-Quantity Item" at bounding box center [787, 116] width 596 height 34
type input "Display Equipment - Black Wire Literature Rack"
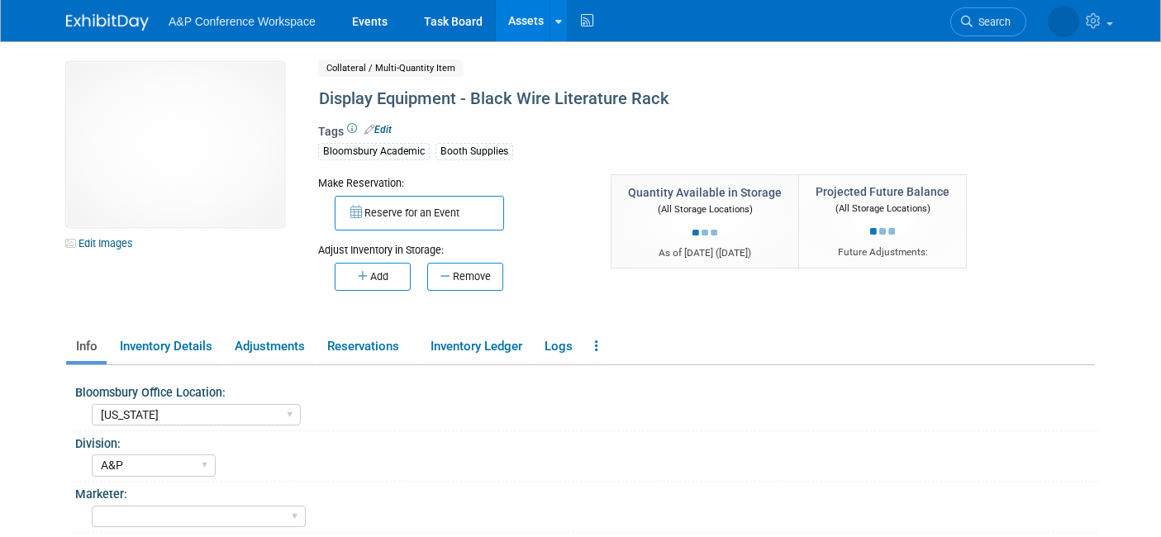
select select "[US_STATE]"
select select "A&P"
click at [200, 156] on img at bounding box center [175, 144] width 218 height 165
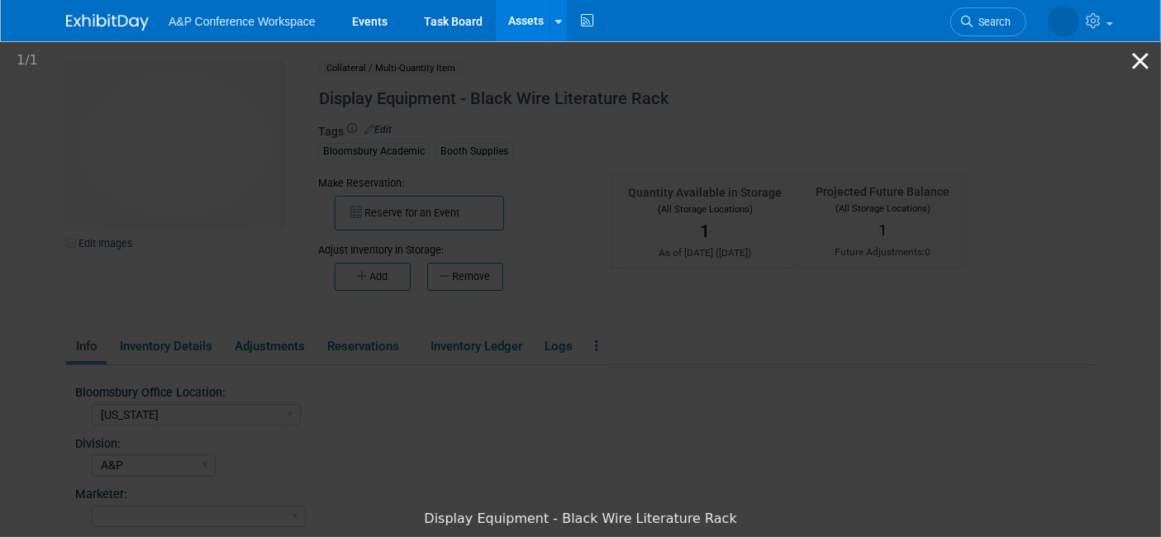
click at [1140, 55] on button "Close gallery" at bounding box center [1140, 60] width 41 height 39
